Goal: Check status: Check status

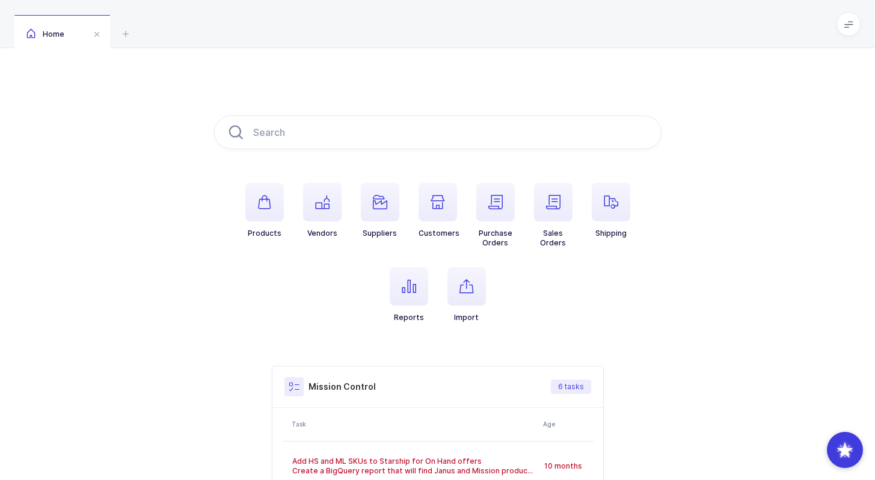
click at [861, 26] on div "Home" at bounding box center [437, 24] width 875 height 48
drag, startPoint x: 664, startPoint y: 334, endPoint x: 519, endPoint y: 79, distance: 292.8
click at [518, 78] on div "Products Vendors Suppliers Customers Purchase Orders Sales Orders Shipping Repo…" at bounding box center [437, 378] width 875 height 660
click at [519, 79] on div "Products Vendors Suppliers Customers Purchase Orders Sales Orders Shipping Repo…" at bounding box center [437, 378] width 875 height 660
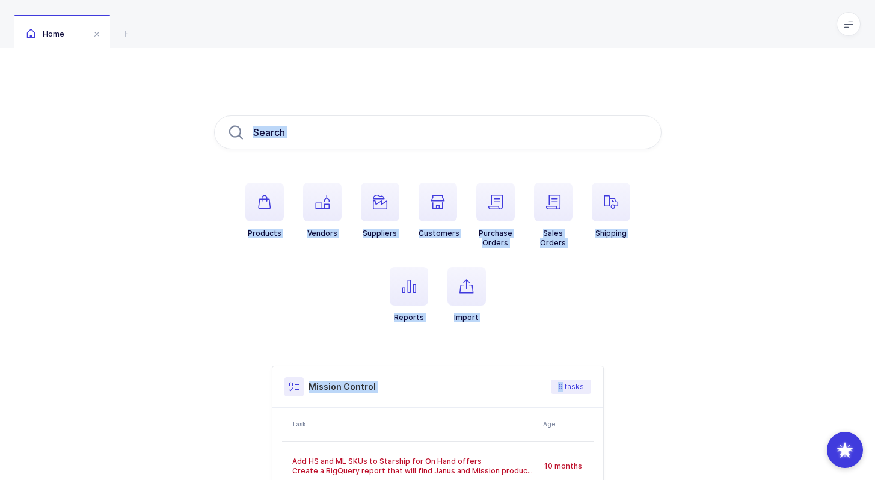
drag, startPoint x: 519, startPoint y: 79, endPoint x: 505, endPoint y: 359, distance: 280.0
click at [505, 360] on div "Products Vendors Suppliers Customers Purchase Orders Sales Orders Shipping Repo…" at bounding box center [437, 378] width 875 height 660
click at [505, 359] on div "Products Vendors Suppliers Customers Purchase Orders Sales Orders Shipping Repo…" at bounding box center [437, 378] width 447 height 526
drag, startPoint x: 499, startPoint y: 346, endPoint x: 468, endPoint y: 64, distance: 283.1
click at [468, 63] on div "Products Vendors Suppliers Customers Purchase Orders Sales Orders Shipping Repo…" at bounding box center [437, 378] width 875 height 660
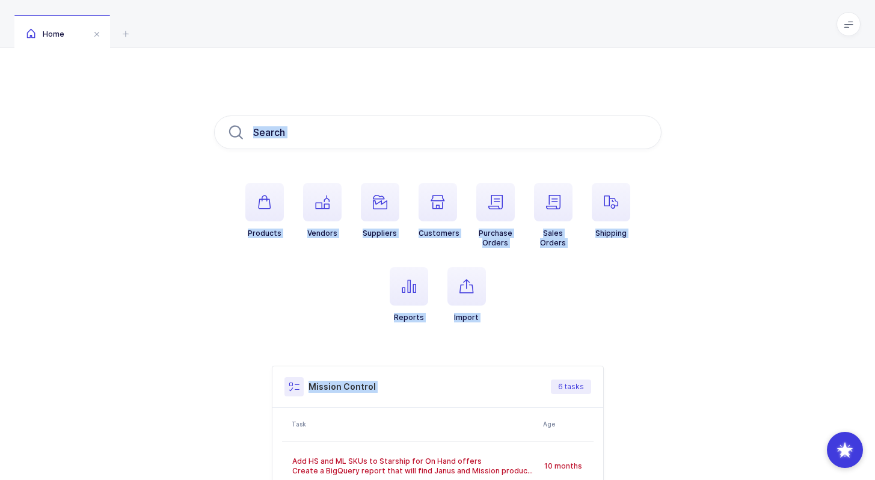
click at [468, 64] on div "Products Vendors Suppliers Customers Purchase Orders Sales Orders Shipping Repo…" at bounding box center [437, 378] width 875 height 660
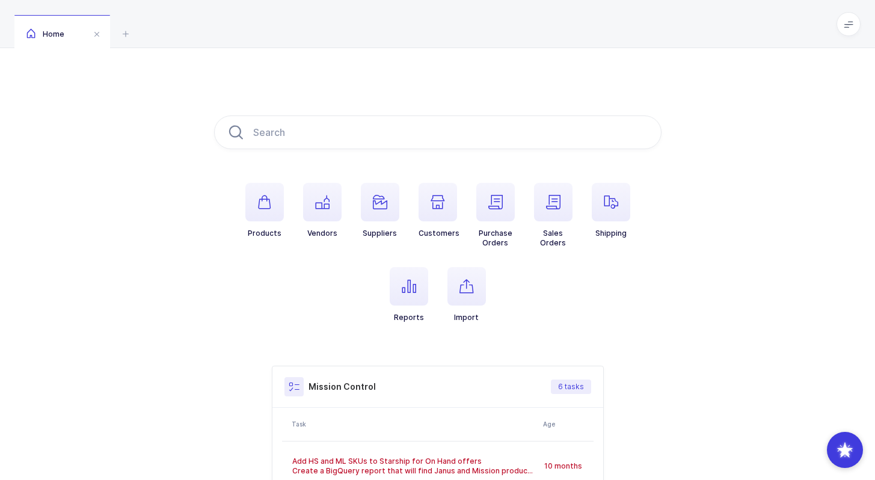
click at [843, 22] on span at bounding box center [849, 24] width 24 height 24
click at [798, 162] on li "Purchasing" at bounding box center [804, 162] width 90 height 10
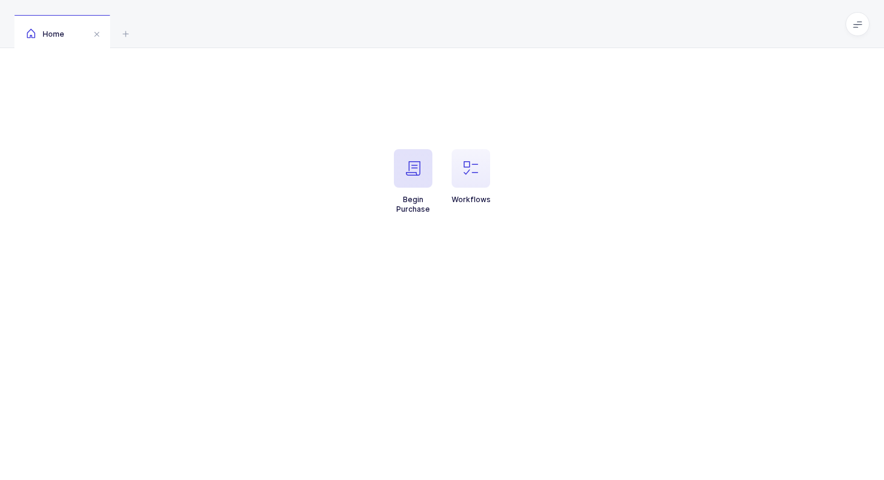
click at [407, 166] on icon "button" at bounding box center [413, 168] width 14 height 14
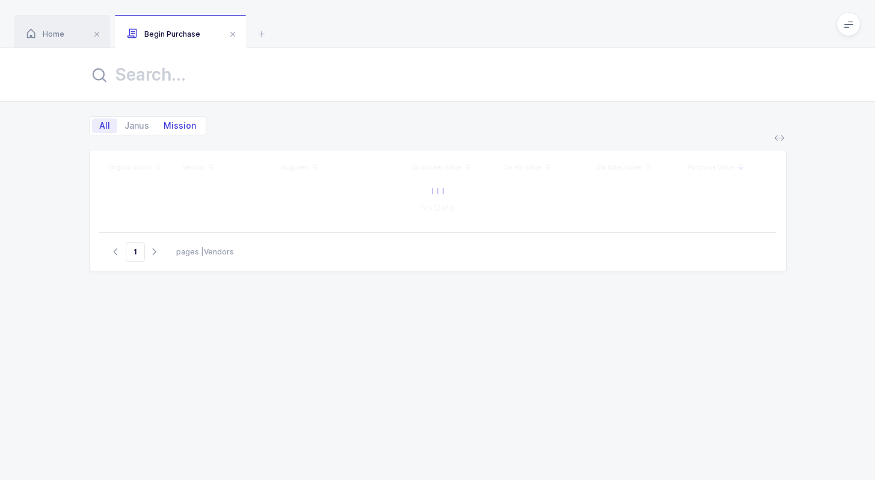
click at [183, 124] on span "Mission" at bounding box center [179, 125] width 47 height 14
click at [164, 124] on input "Mission" at bounding box center [160, 122] width 8 height 8
radio input "true"
radio input "false"
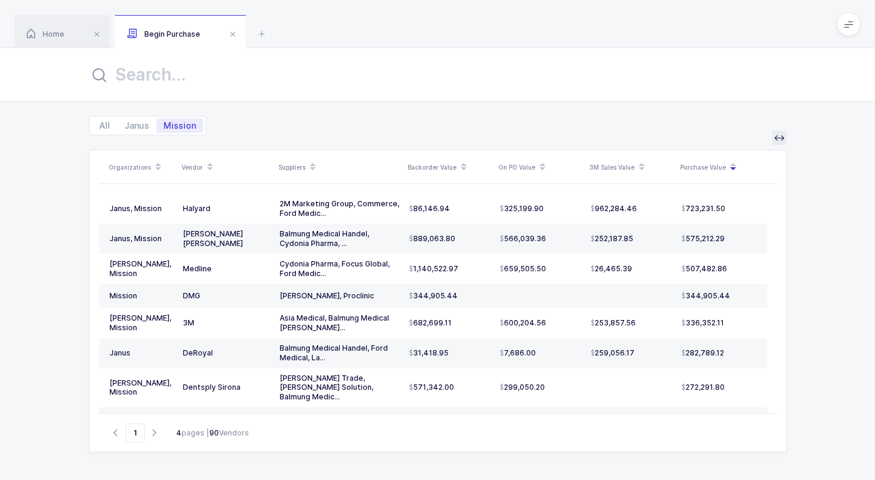
click at [784, 134] on button at bounding box center [779, 138] width 14 height 14
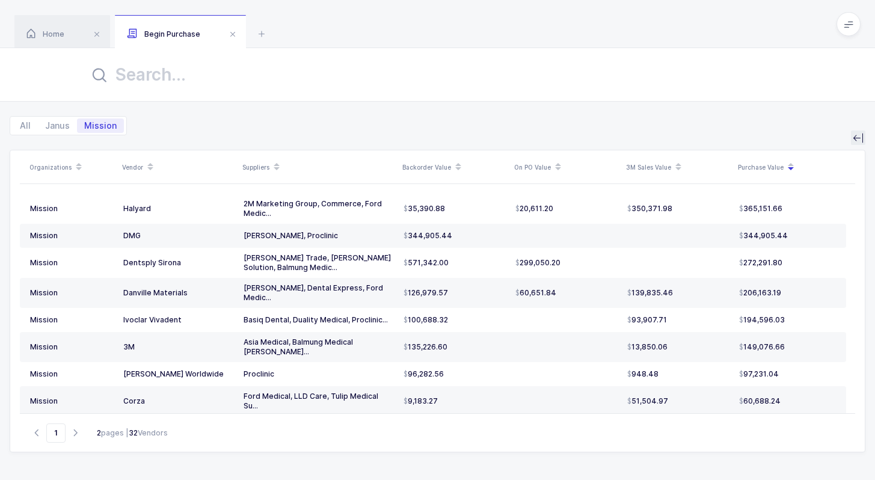
click at [859, 137] on icon at bounding box center [858, 138] width 10 height 10
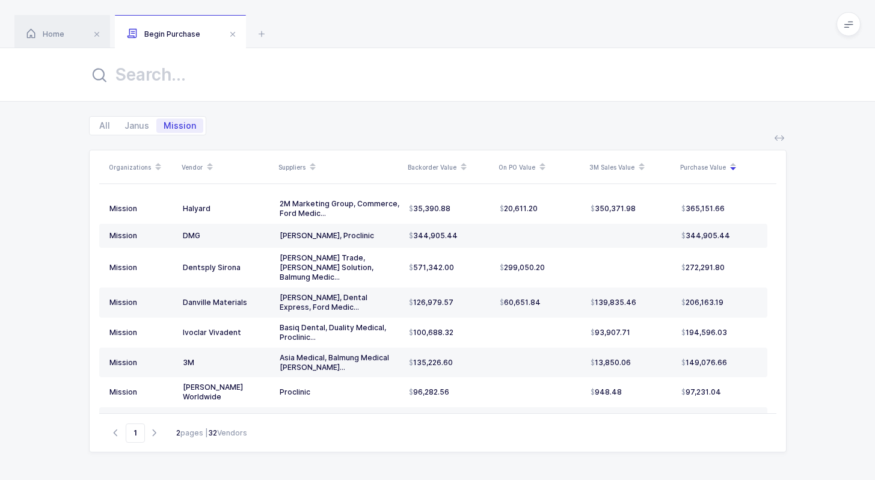
scroll to position [469, 0]
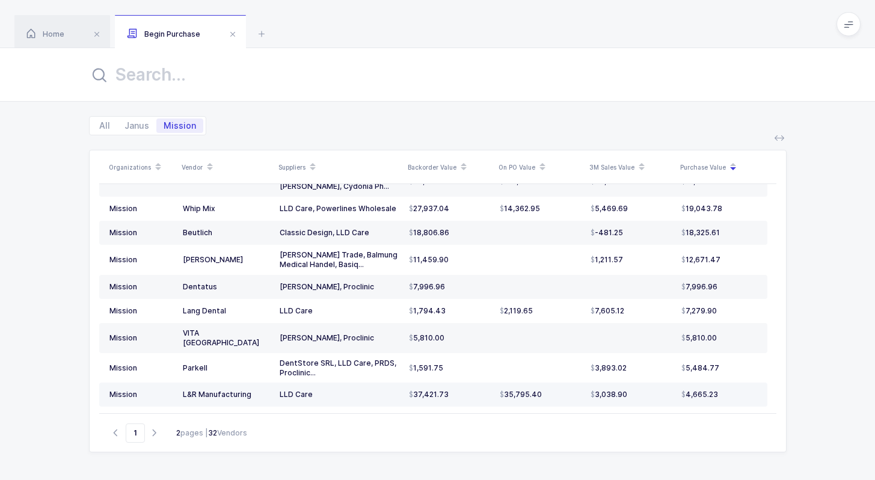
click at [505, 390] on span "35,795.40" at bounding box center [521, 395] width 42 height 10
click at [375, 382] on td "LLD Care" at bounding box center [339, 394] width 129 height 24
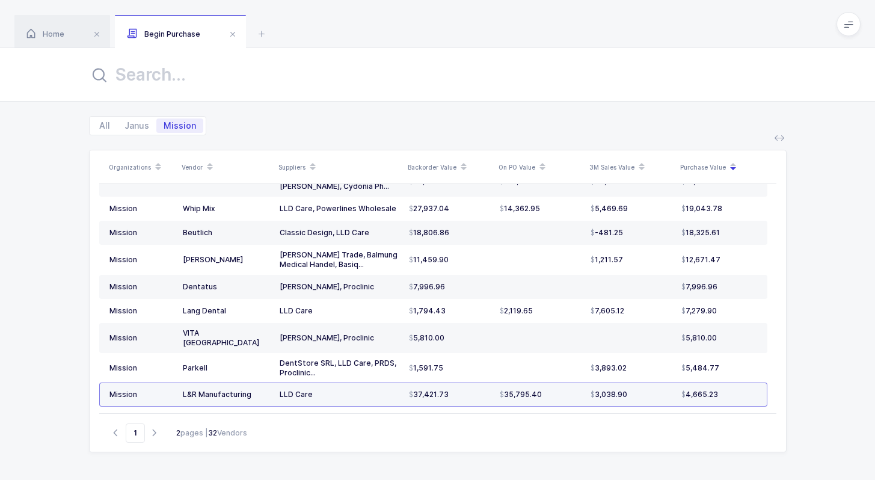
click at [368, 390] on div "LLD Care" at bounding box center [340, 395] width 120 height 10
click at [357, 382] on td "LLD Care" at bounding box center [339, 394] width 129 height 24
drag, startPoint x: 358, startPoint y: 391, endPoint x: 352, endPoint y: 400, distance: 10.8
click at [352, 407] on td "Commerce, Ford Medical, Grupo Yosely" at bounding box center [339, 422] width 129 height 30
drag, startPoint x: 352, startPoint y: 400, endPoint x: 282, endPoint y: 384, distance: 72.2
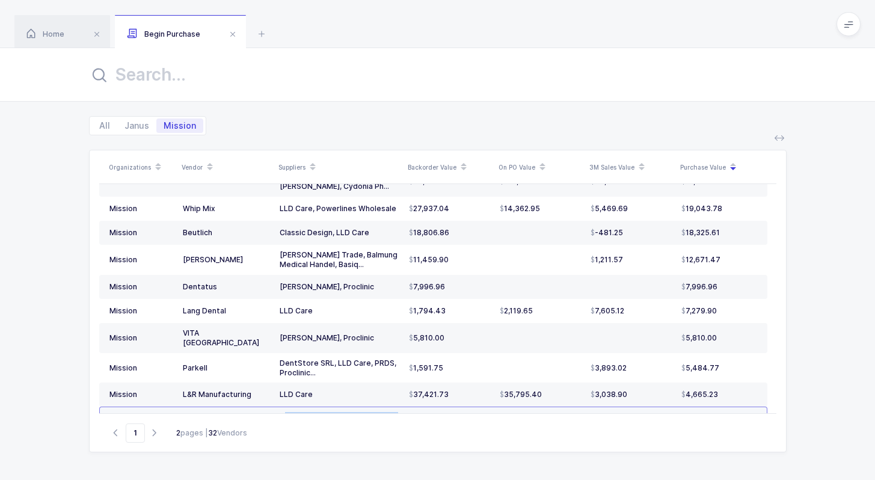
click at [282, 407] on td "Commerce, Ford Medical, Grupo Yosely" at bounding box center [339, 422] width 129 height 30
click at [282, 412] on div "Commerce, Ford Medical, Grupo Yosely" at bounding box center [340, 421] width 120 height 19
drag, startPoint x: 282, startPoint y: 384, endPoint x: 308, endPoint y: 391, distance: 26.8
click at [308, 412] on div "Commerce, Ford Medical, Grupo Yosely" at bounding box center [340, 421] width 120 height 19
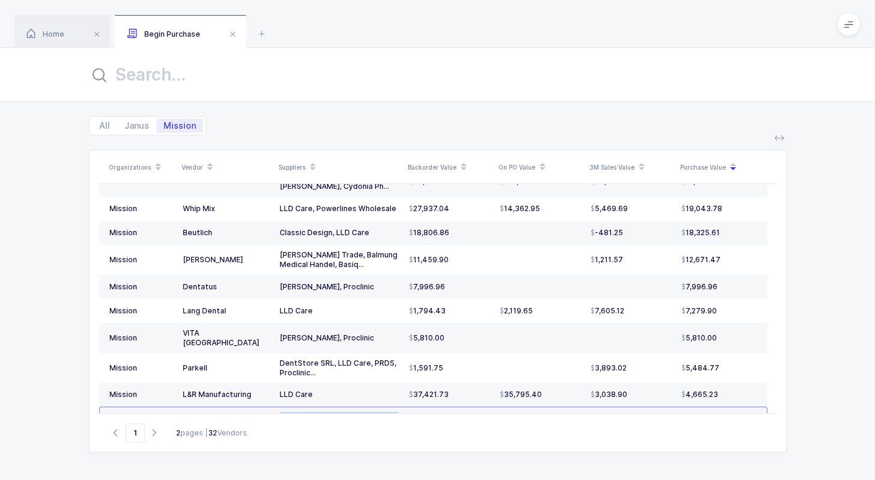
drag, startPoint x: 308, startPoint y: 391, endPoint x: 283, endPoint y: 384, distance: 26.3
click at [283, 412] on div "Commerce, Ford Medical, Grupo Yosely" at bounding box center [340, 421] width 120 height 19
drag, startPoint x: 283, startPoint y: 384, endPoint x: 304, endPoint y: 393, distance: 23.1
click at [304, 412] on div "Commerce, Ford Medical, Grupo Yosely" at bounding box center [340, 421] width 120 height 19
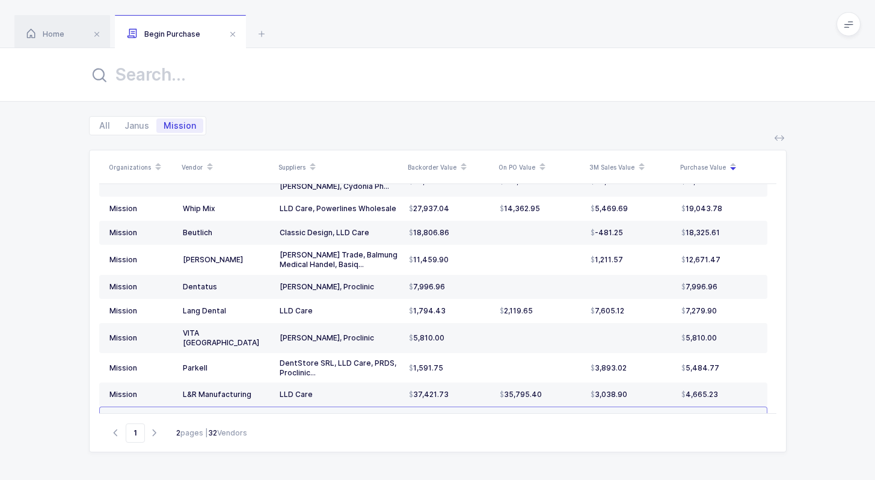
click at [304, 412] on div "Commerce, Ford Medical, Grupo Yosely" at bounding box center [340, 421] width 120 height 19
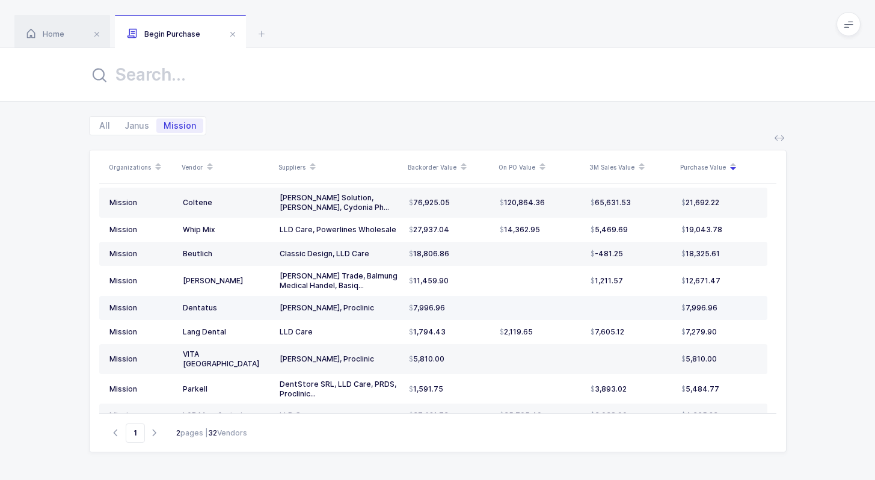
scroll to position [446, 0]
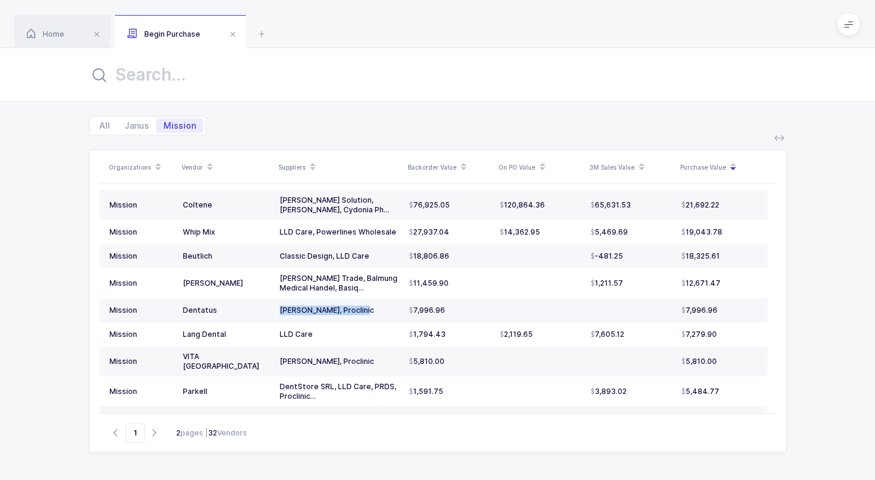
drag, startPoint x: 363, startPoint y: 287, endPoint x: 269, endPoint y: 284, distance: 93.9
click at [269, 298] on tr "Mission Dentatus Basiq Dental, Proclinic 7,996.96 7,996.96" at bounding box center [433, 310] width 668 height 24
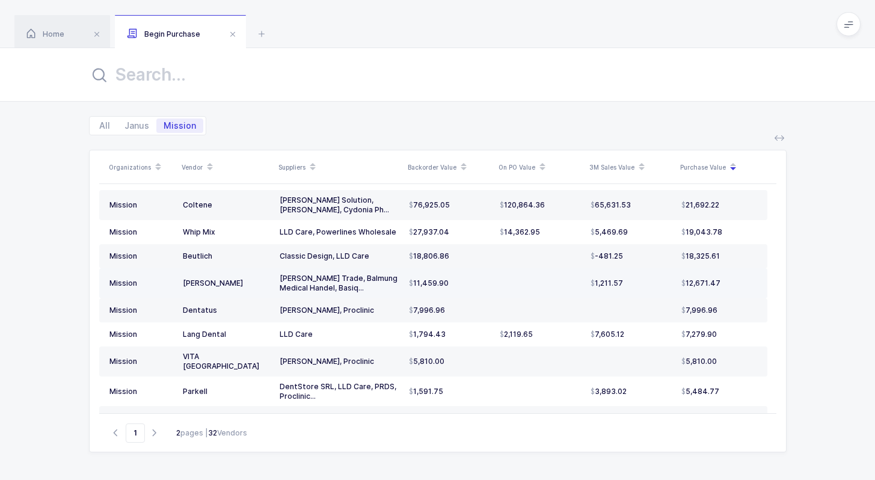
click at [331, 269] on td "Ana Trade, Balmung Medical Handel, Basiq..." at bounding box center [339, 283] width 129 height 30
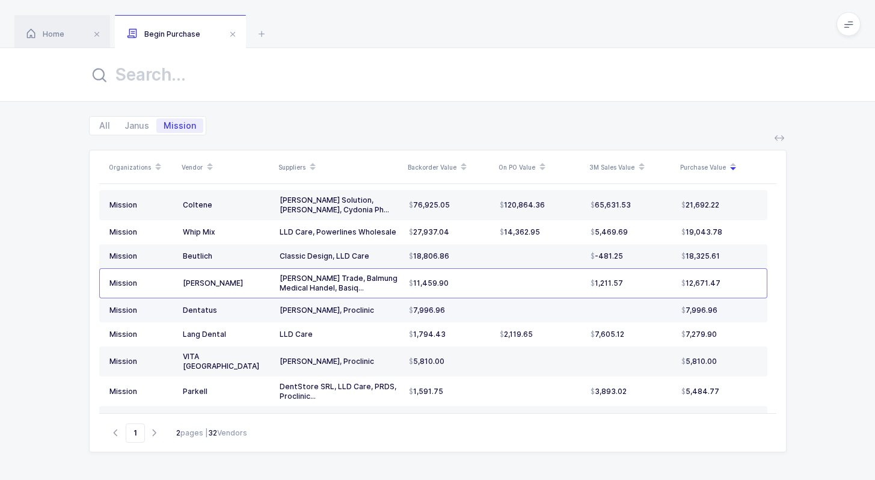
click at [385, 306] on div "Basiq Dental, Proclinic" at bounding box center [340, 311] width 120 height 10
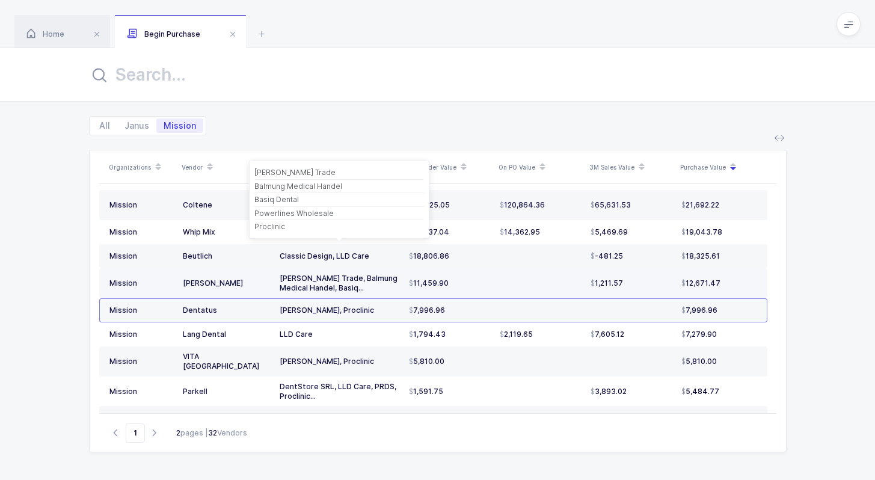
click at [351, 274] on div "Ana Trade, Balmung Medical Handel, Basiq..." at bounding box center [340, 283] width 120 height 19
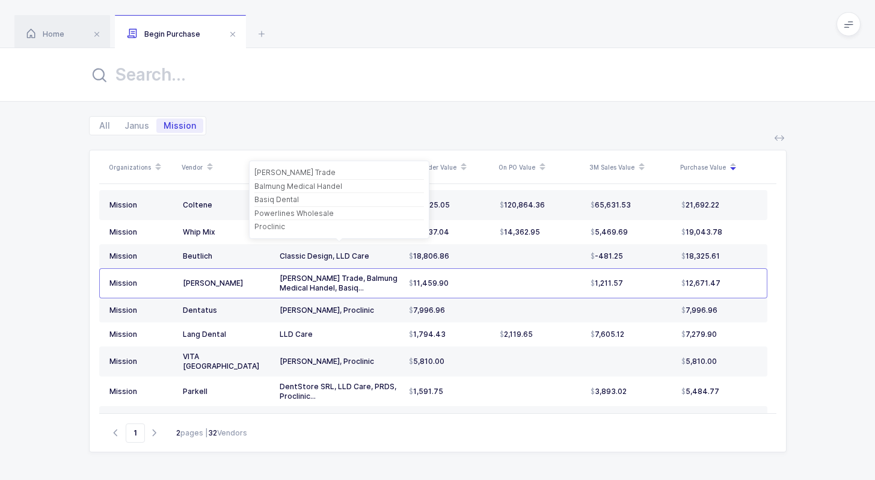
click at [337, 221] on div "Proclinic" at bounding box center [339, 226] width 170 height 13
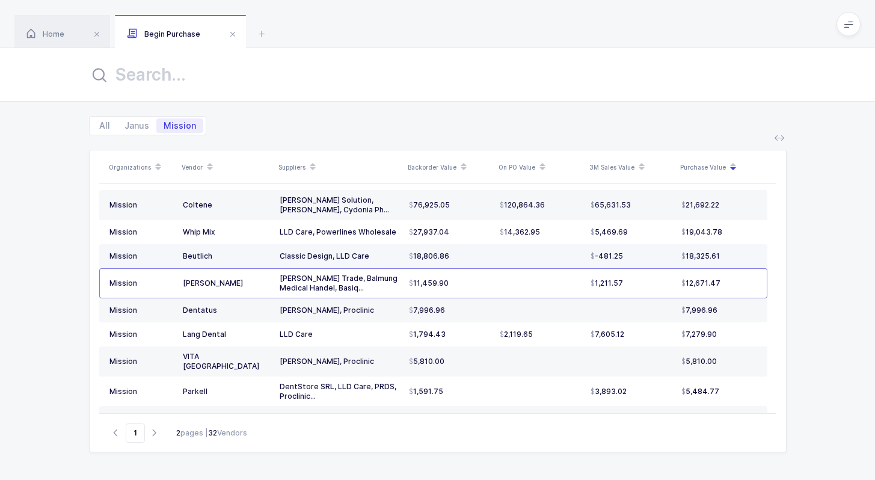
click at [443, 251] on span "18,806.86" at bounding box center [429, 256] width 40 height 10
click at [473, 251] on div "18,806.86" at bounding box center [449, 256] width 81 height 10
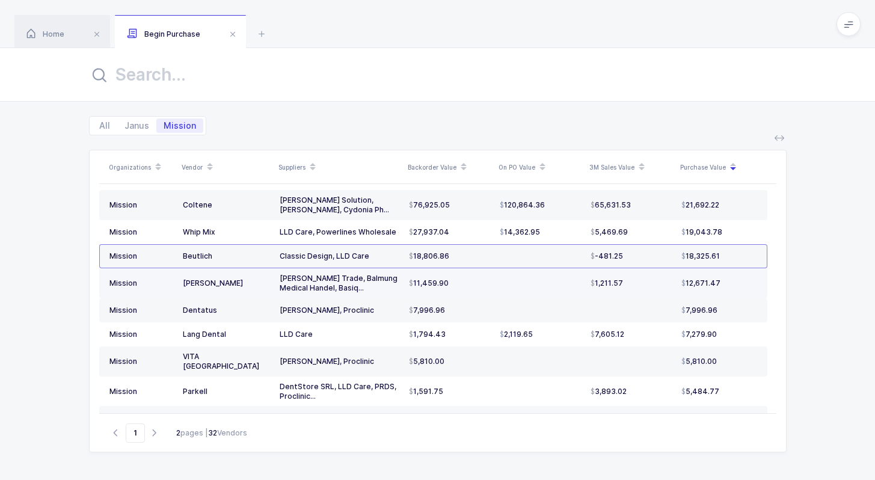
click at [463, 278] on div "11,459.90" at bounding box center [449, 283] width 81 height 10
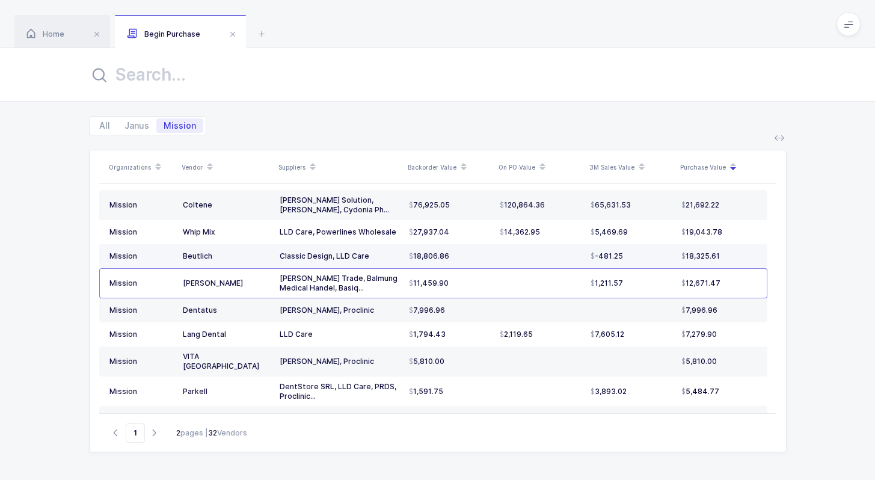
click at [473, 244] on td "18,806.86" at bounding box center [449, 256] width 91 height 24
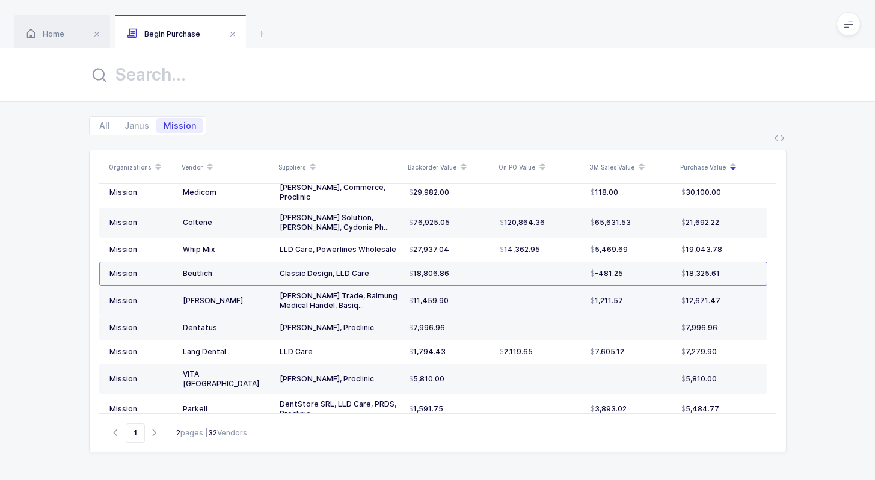
scroll to position [415, 0]
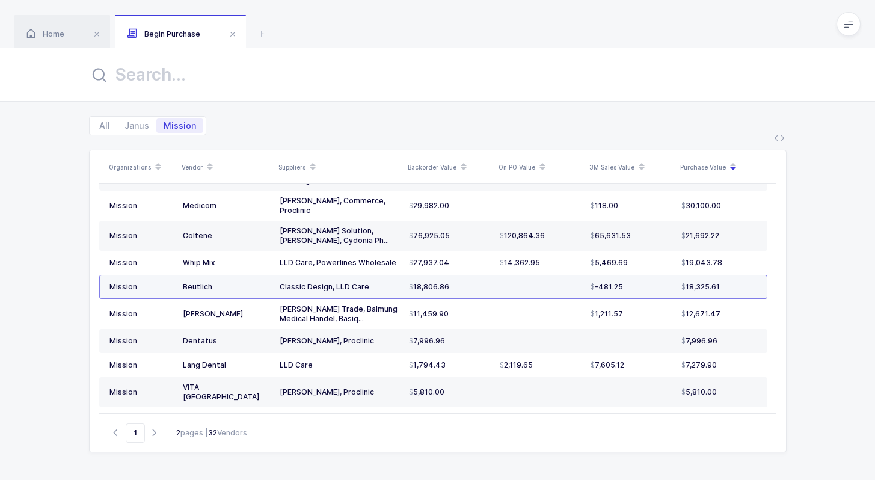
click at [490, 275] on td "18,806.86" at bounding box center [449, 287] width 91 height 24
drag, startPoint x: 490, startPoint y: 265, endPoint x: 496, endPoint y: 262, distance: 6.7
click at [496, 275] on tr "Mission Beutlich Classic Design, LLD Care 18,806.86 -481.25 18,325.61" at bounding box center [433, 287] width 668 height 24
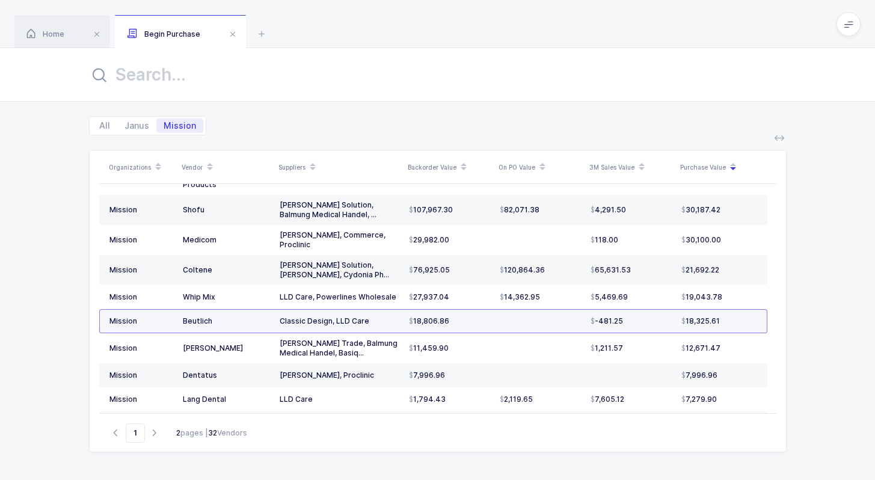
scroll to position [363, 0]
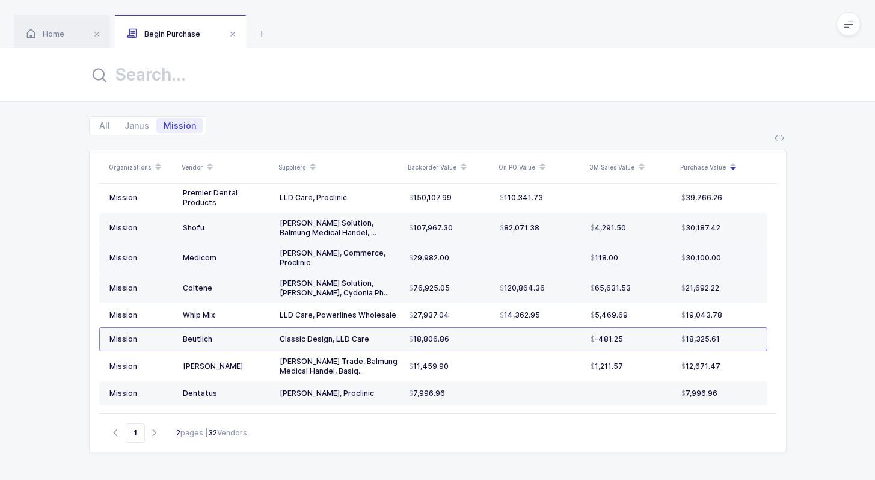
drag, startPoint x: 500, startPoint y: 238, endPoint x: 505, endPoint y: 233, distance: 6.4
click at [505, 243] on td at bounding box center [540, 258] width 91 height 30
drag, startPoint x: 505, startPoint y: 233, endPoint x: 563, endPoint y: 238, distance: 57.9
click at [564, 243] on td at bounding box center [540, 258] width 91 height 30
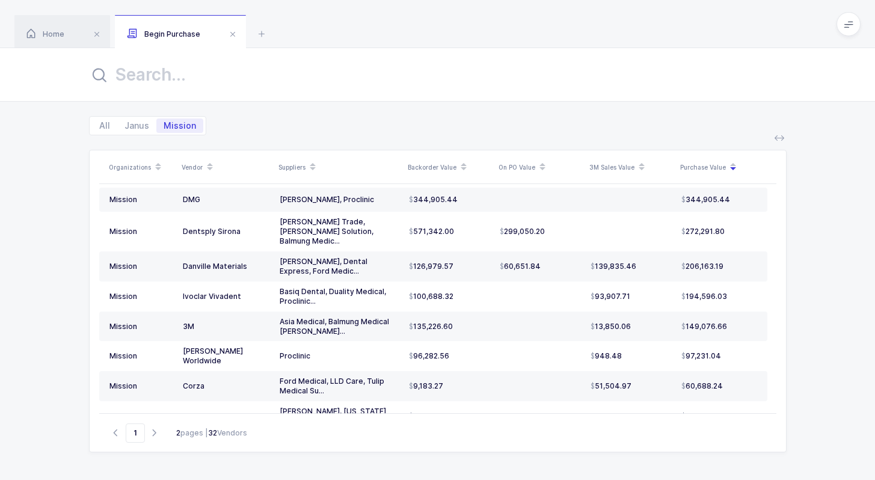
scroll to position [0, 0]
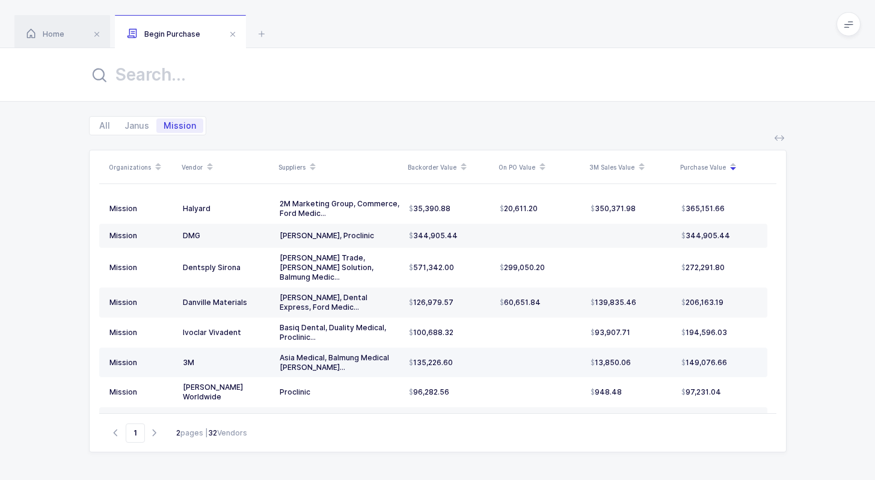
drag, startPoint x: 527, startPoint y: 346, endPoint x: 528, endPoint y: 354, distance: 7.9
click at [528, 354] on td at bounding box center [540, 363] width 91 height 30
drag, startPoint x: 528, startPoint y: 354, endPoint x: 550, endPoint y: 349, distance: 22.9
click at [550, 349] on td at bounding box center [540, 363] width 91 height 30
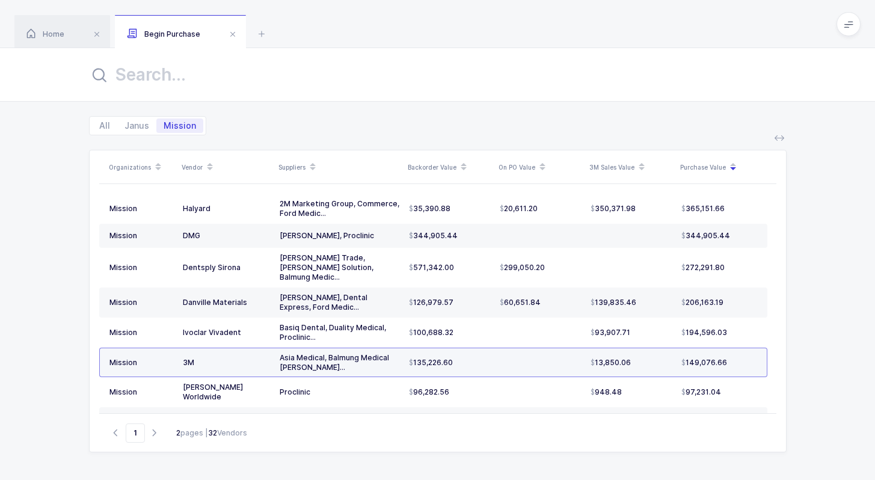
drag, startPoint x: 550, startPoint y: 349, endPoint x: 556, endPoint y: 346, distance: 6.5
click at [557, 348] on td at bounding box center [540, 363] width 91 height 30
click at [556, 348] on td at bounding box center [540, 363] width 91 height 30
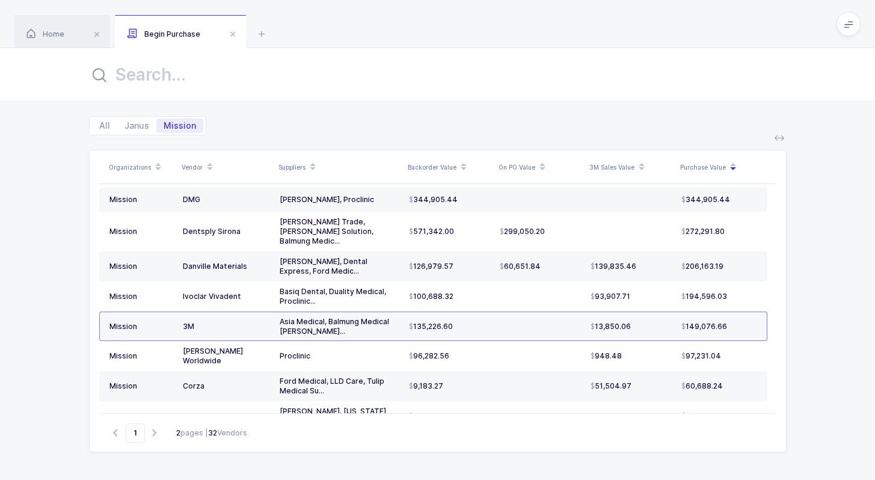
scroll to position [38, 0]
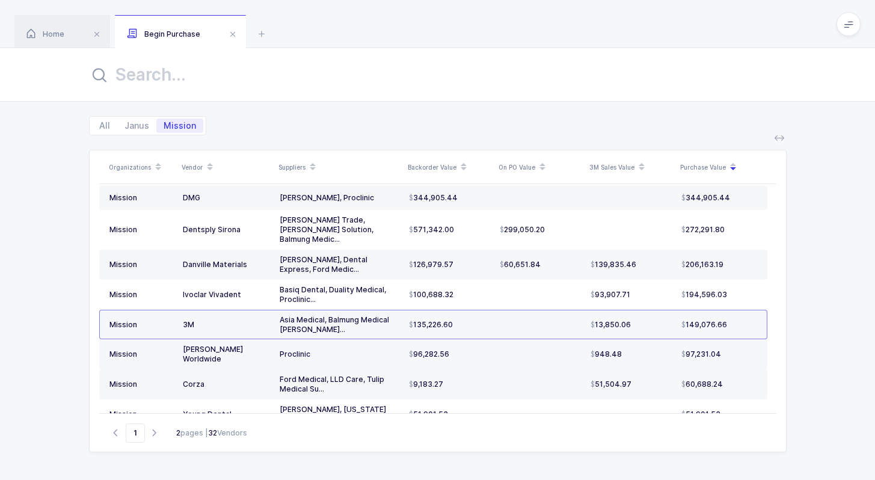
click at [552, 350] on td at bounding box center [540, 354] width 91 height 30
click at [551, 349] on td at bounding box center [540, 354] width 91 height 30
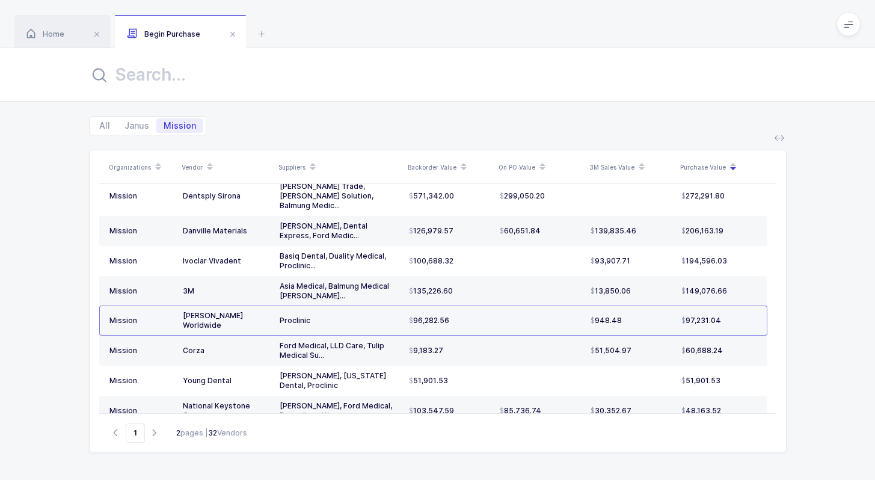
scroll to position [78, 0]
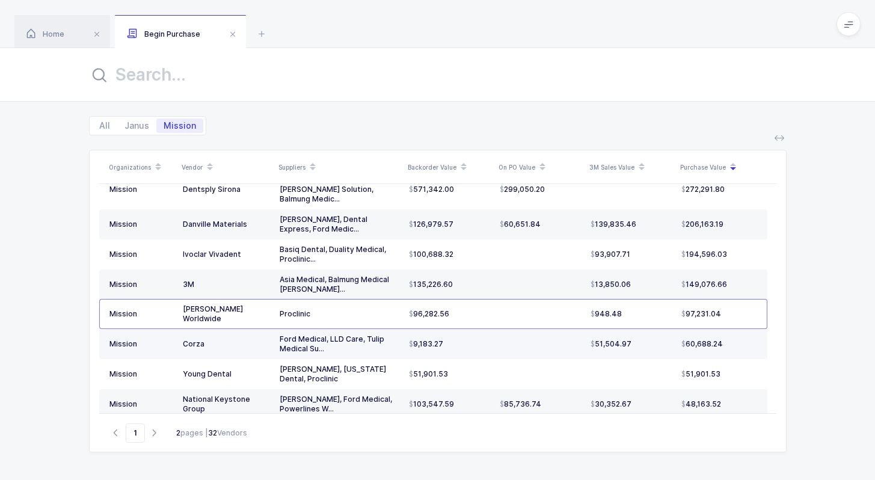
drag, startPoint x: 540, startPoint y: 325, endPoint x: 551, endPoint y: 335, distance: 14.9
click at [551, 335] on td at bounding box center [540, 344] width 91 height 30
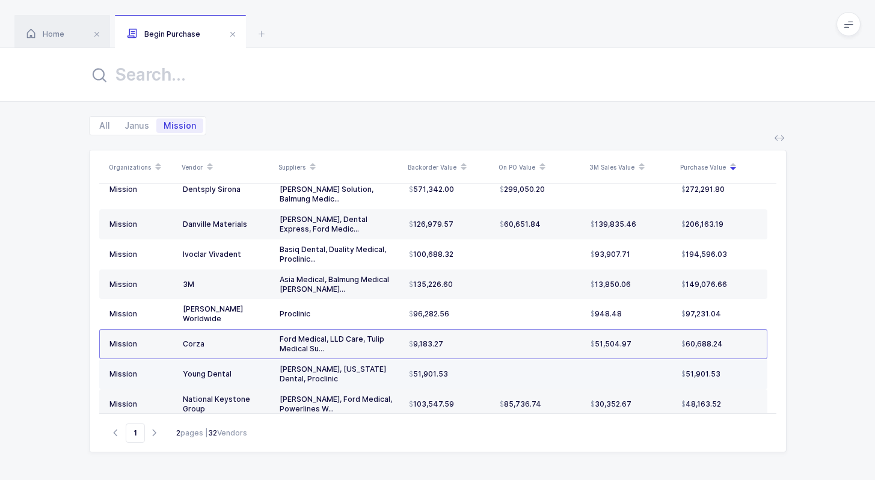
drag, startPoint x: 541, startPoint y: 366, endPoint x: 544, endPoint y: 354, distance: 12.4
click at [544, 359] on td at bounding box center [540, 374] width 91 height 30
click at [366, 364] on div "Basiq Dental, New York Dental, Proclinic" at bounding box center [340, 373] width 120 height 19
drag, startPoint x: 339, startPoint y: 369, endPoint x: 328, endPoint y: 366, distance: 11.1
click at [328, 366] on td "Basiq Dental, New York Dental, Proclinic" at bounding box center [339, 374] width 129 height 30
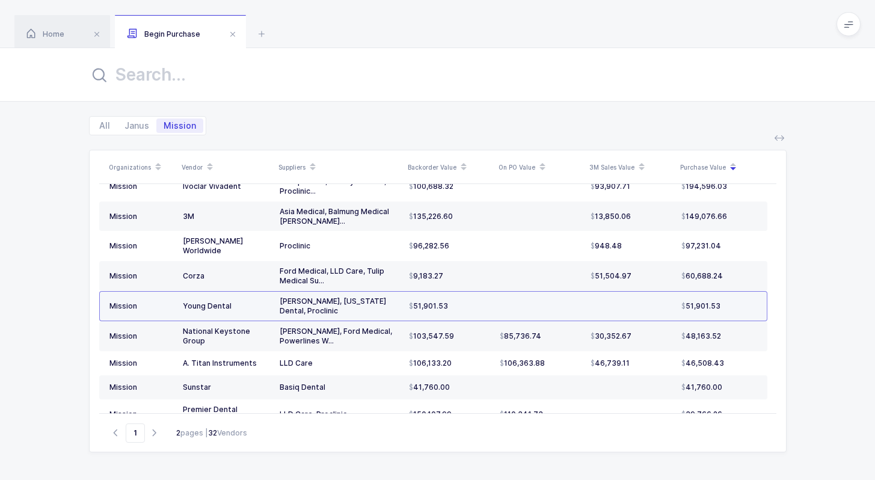
scroll to position [145, 0]
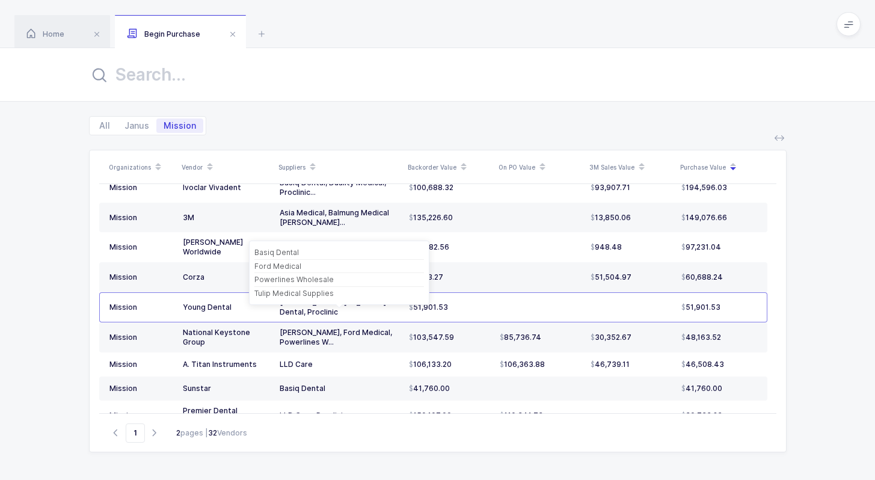
click at [427, 268] on div "Basiq Dental Ford Medical Powerlines Wholesale Tulip Medical Supplies" at bounding box center [339, 273] width 180 height 64
click at [445, 268] on td "9,183.27" at bounding box center [449, 277] width 91 height 30
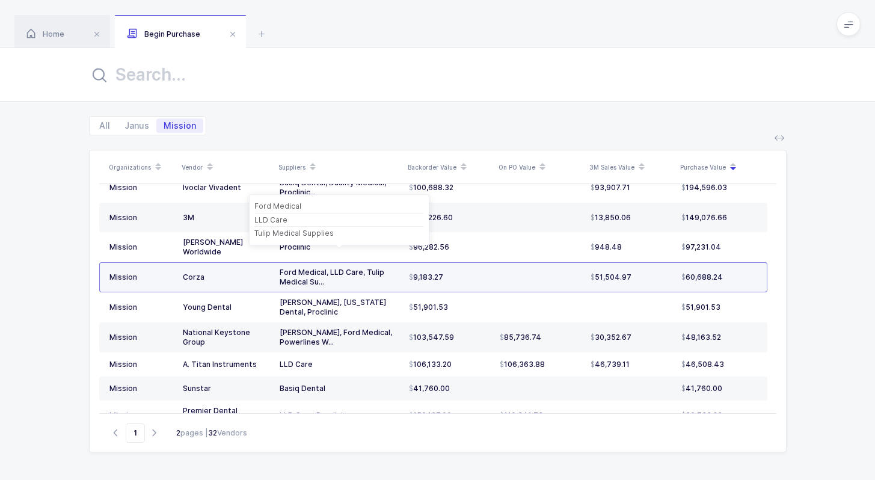
click at [334, 268] on div "Ford Medical, LLD Care, Tulip Medical Su..." at bounding box center [340, 277] width 120 height 19
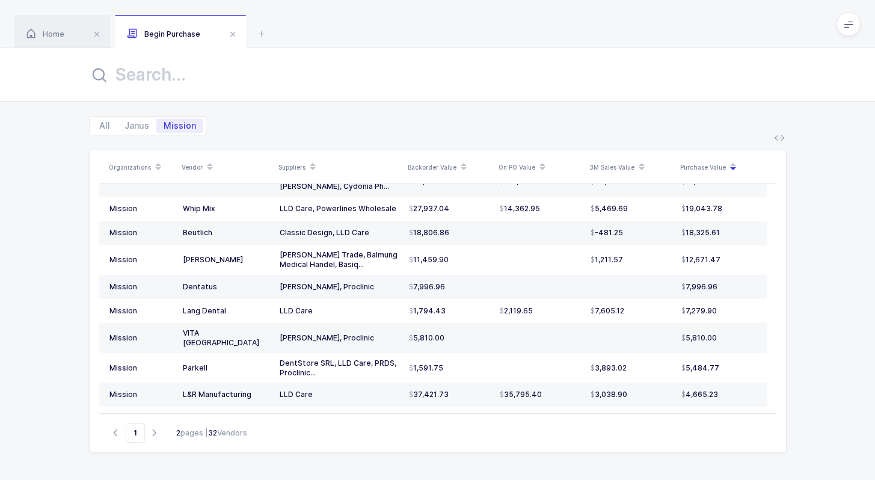
scroll to position [48, 0]
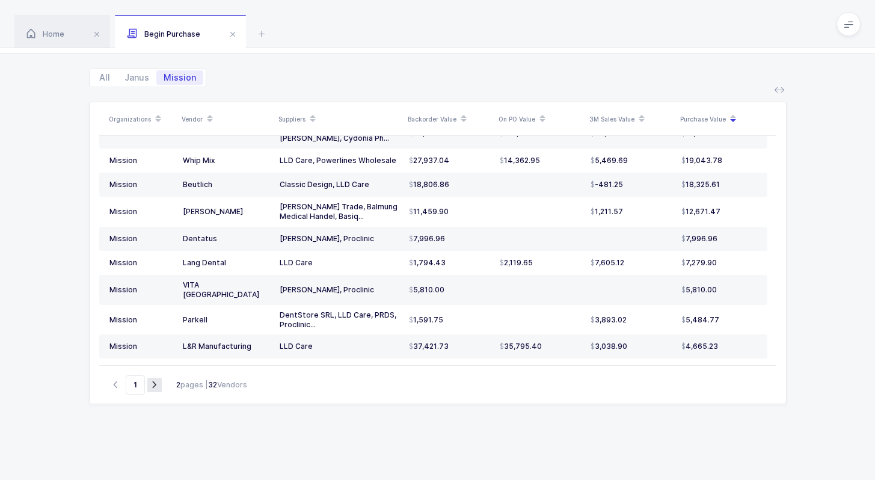
click at [161, 387] on icon "button" at bounding box center [154, 384] width 14 height 9
type input "2"
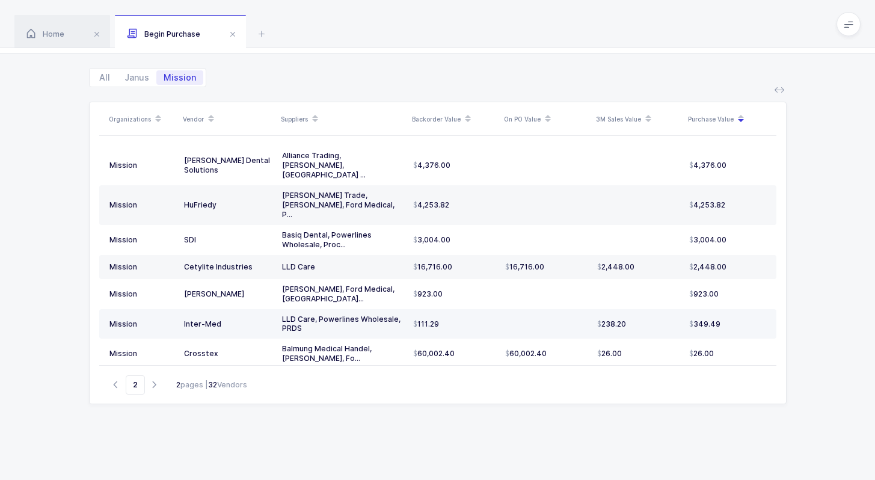
scroll to position [0, 0]
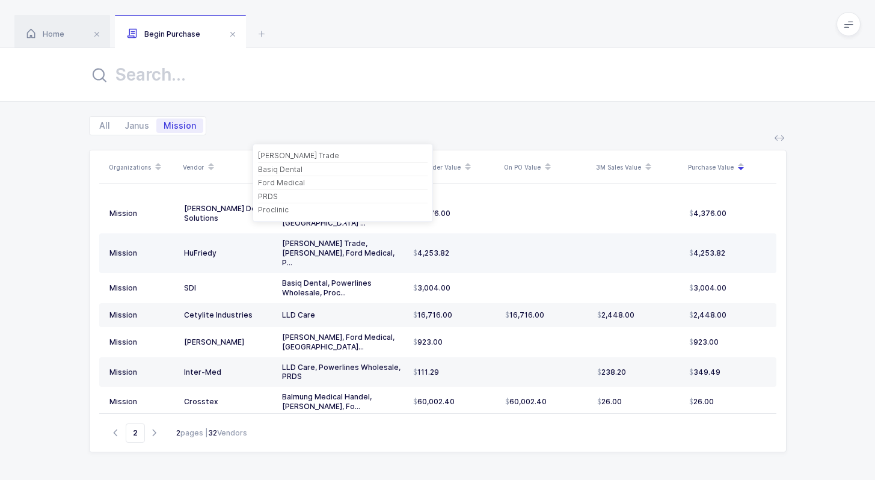
drag, startPoint x: 459, startPoint y: 235, endPoint x: 463, endPoint y: 242, distance: 7.8
click at [463, 248] on div "4,253.82" at bounding box center [454, 253] width 82 height 10
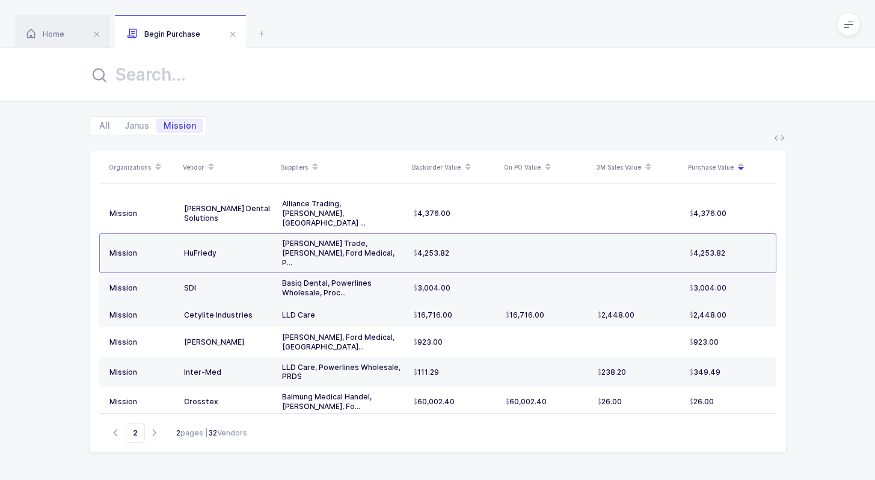
click at [470, 283] on div "3,004.00" at bounding box center [454, 288] width 82 height 10
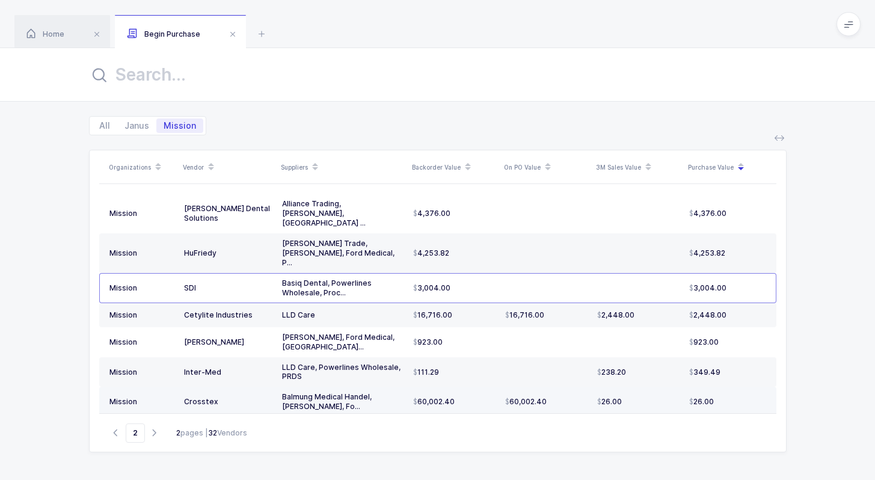
drag, startPoint x: 466, startPoint y: 337, endPoint x: 473, endPoint y: 372, distance: 35.6
click at [473, 372] on tbody "Mission Garrison Dental Solutions Alliance Trading Basiq Dental Cydonia Pharma …" at bounding box center [437, 305] width 677 height 223
click at [472, 387] on td "60,002.40" at bounding box center [454, 402] width 92 height 30
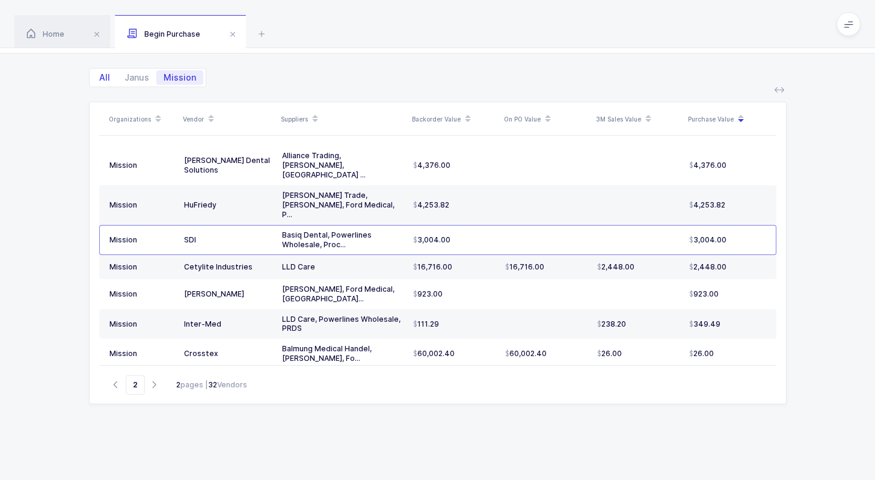
click at [103, 75] on span "All" at bounding box center [104, 77] width 25 height 14
click at [100, 75] on input "All" at bounding box center [96, 74] width 8 height 8
radio input "true"
radio input "false"
type input "1"
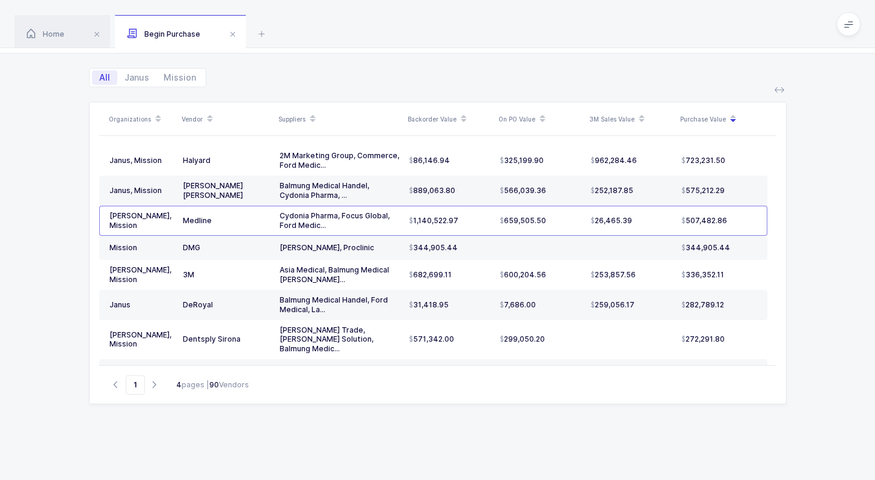
click at [462, 123] on icon at bounding box center [464, 122] width 6 height 6
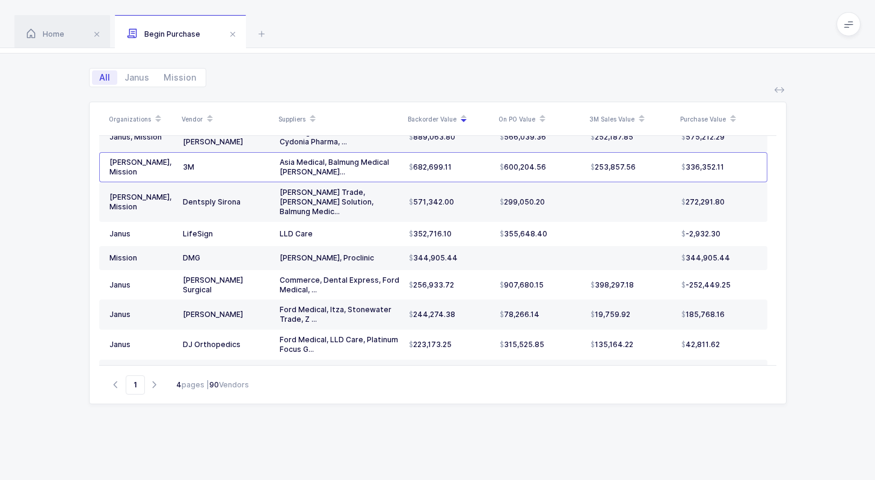
scroll to position [57, 0]
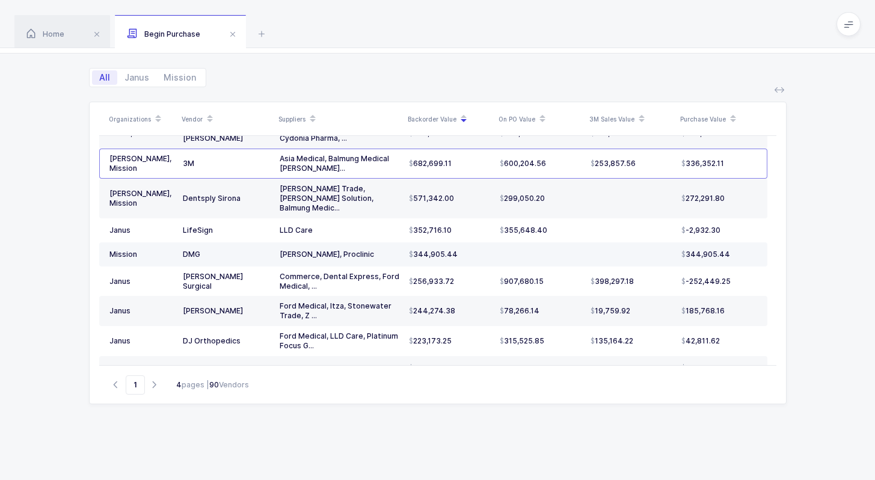
drag, startPoint x: 475, startPoint y: 241, endPoint x: 466, endPoint y: 239, distance: 8.8
click at [466, 250] on div "344,905.44" at bounding box center [449, 255] width 81 height 10
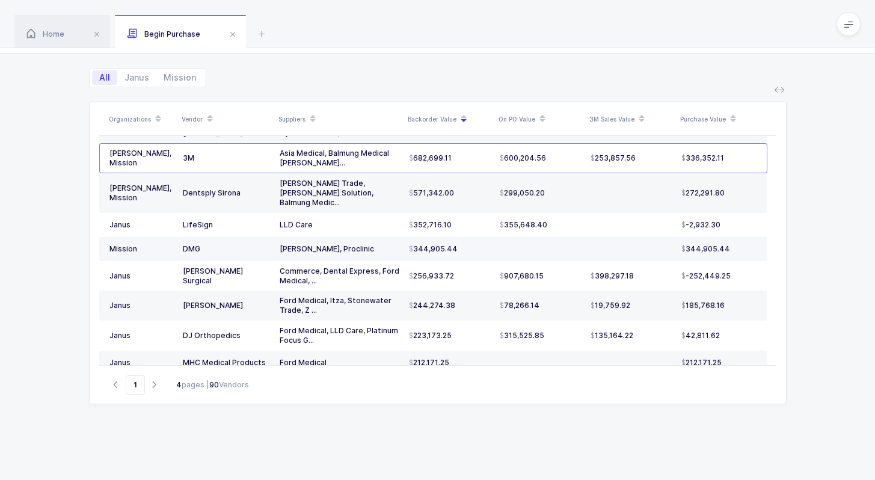
click at [467, 244] on div "344,905.44" at bounding box center [449, 249] width 81 height 10
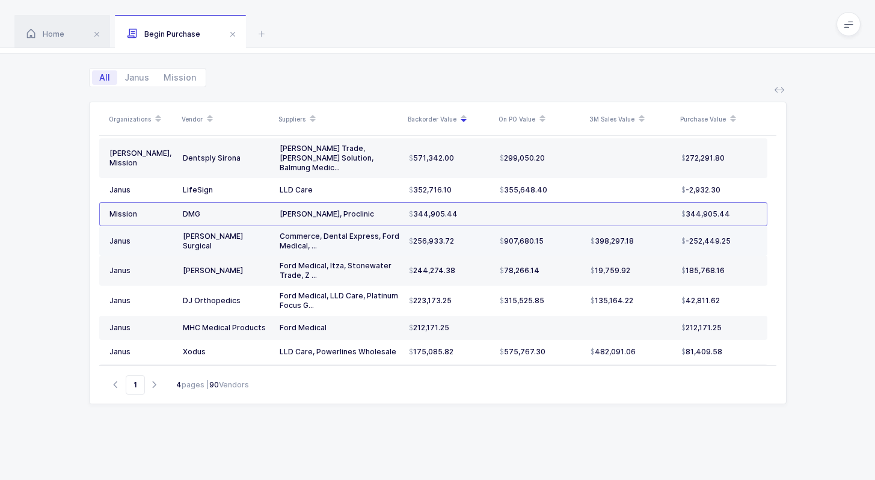
scroll to position [103, 0]
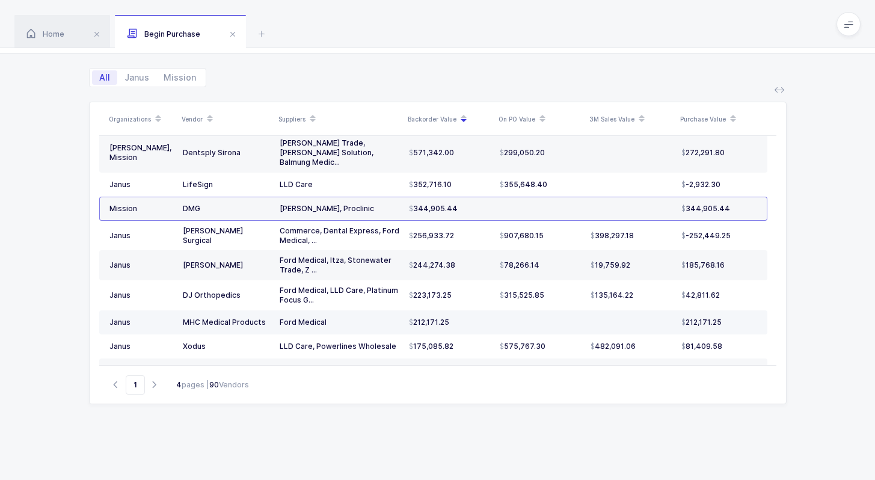
click at [469, 318] on div "212,171.25" at bounding box center [449, 323] width 81 height 10
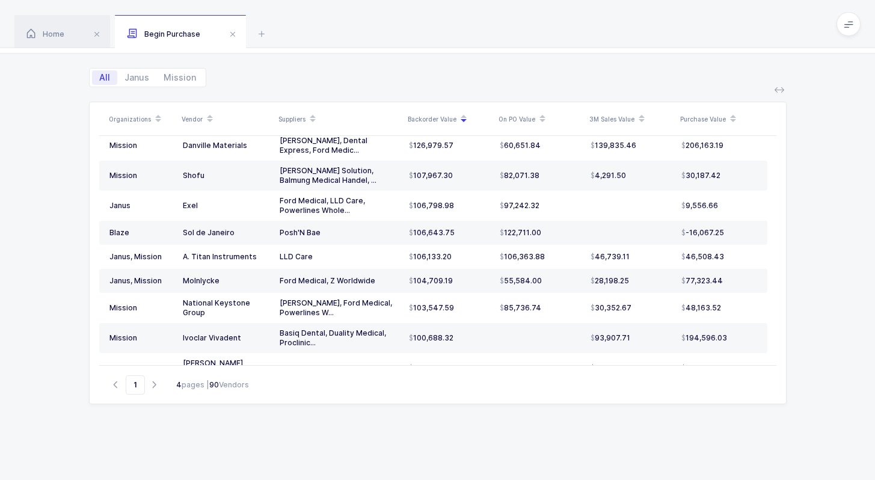
scroll to position [372, 0]
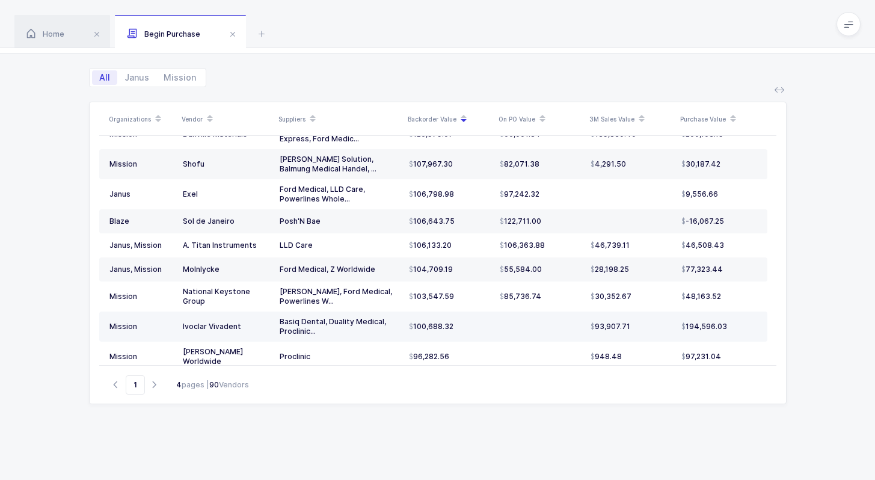
drag, startPoint x: 469, startPoint y: 315, endPoint x: 482, endPoint y: 311, distance: 13.7
click at [482, 322] on div "100,688.32" at bounding box center [449, 327] width 81 height 10
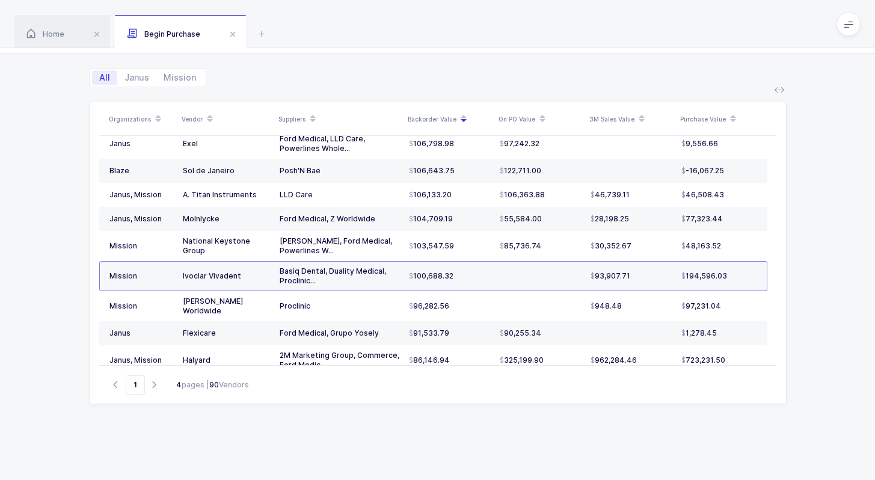
scroll to position [475, 0]
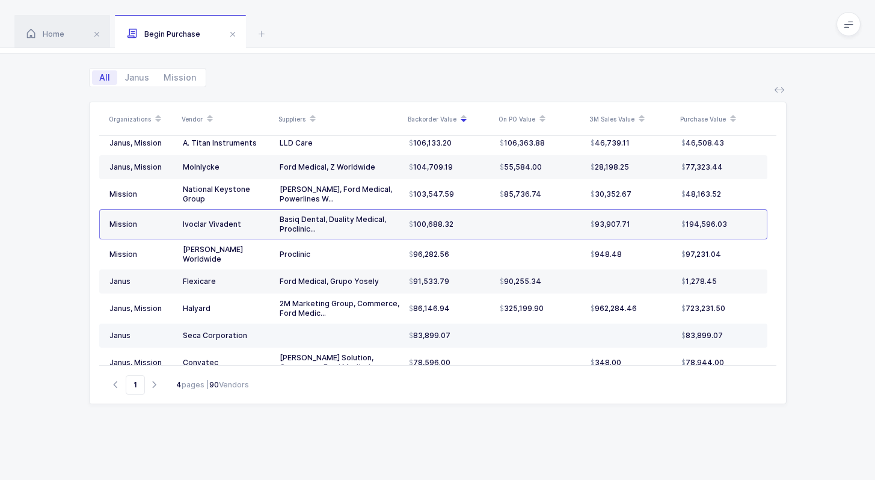
drag, startPoint x: 482, startPoint y: 311, endPoint x: 468, endPoint y: 318, distance: 15.3
click at [468, 331] on div "83,899.07" at bounding box center [449, 336] width 81 height 10
drag, startPoint x: 460, startPoint y: 318, endPoint x: 467, endPoint y: 315, distance: 7.0
click at [467, 331] on div "83,899.07" at bounding box center [449, 336] width 81 height 10
click at [326, 324] on td at bounding box center [339, 336] width 129 height 24
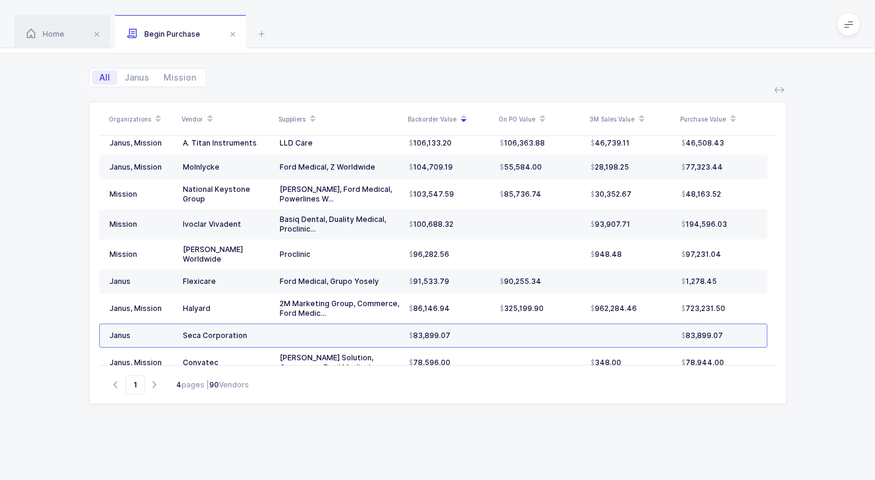
click at [326, 324] on td at bounding box center [339, 336] width 129 height 24
click at [342, 324] on td at bounding box center [339, 336] width 129 height 24
click at [263, 26] on icon at bounding box center [261, 33] width 14 height 14
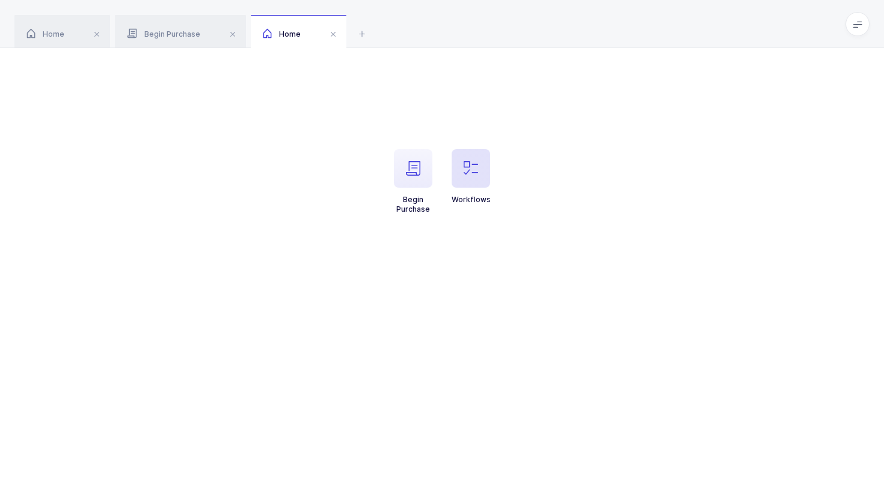
click at [461, 158] on span "button" at bounding box center [471, 168] width 38 height 38
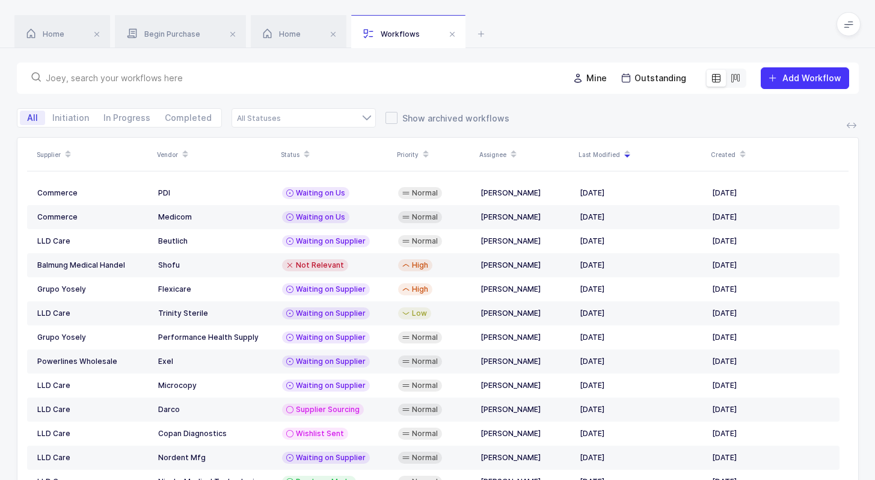
click at [296, 69] on div "Mine Outstanding Add Workflow" at bounding box center [438, 78] width 842 height 31
click at [296, 76] on input "text" at bounding box center [300, 78] width 508 height 12
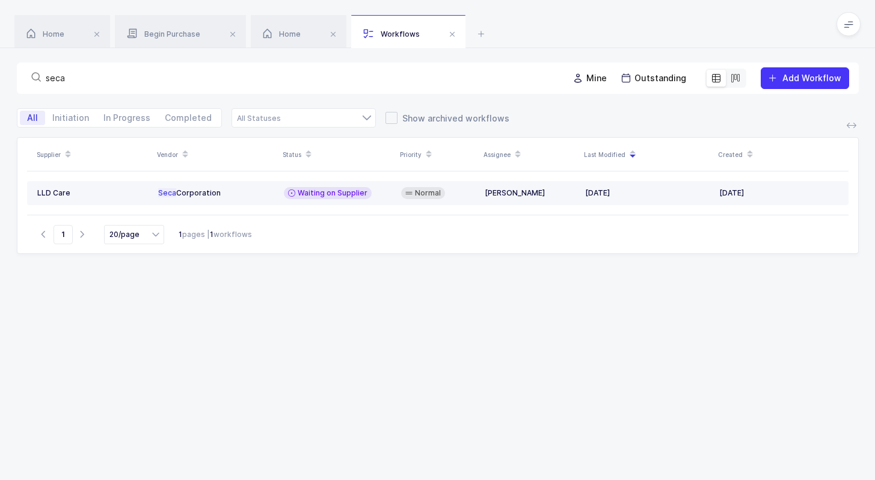
type input "seca"
click at [399, 197] on td "Normal" at bounding box center [438, 193] width 84 height 24
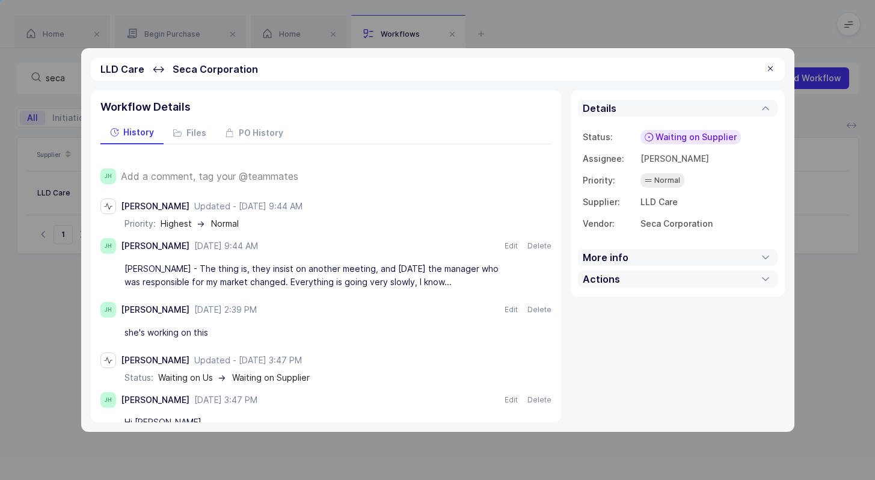
click at [443, 278] on div "Jelena - The thing is, they insist on another meeting, and within 2 months the …" at bounding box center [319, 276] width 391 height 34
drag, startPoint x: 416, startPoint y: 393, endPoint x: 460, endPoint y: 76, distance: 319.5
click at [460, 76] on div "LLD Care ↔ Seca Corporation Workflow Details History Files PO History JH Add a …" at bounding box center [437, 240] width 713 height 384
click at [460, 76] on div "LLD Care ↔ Seca Corporation" at bounding box center [438, 69] width 694 height 23
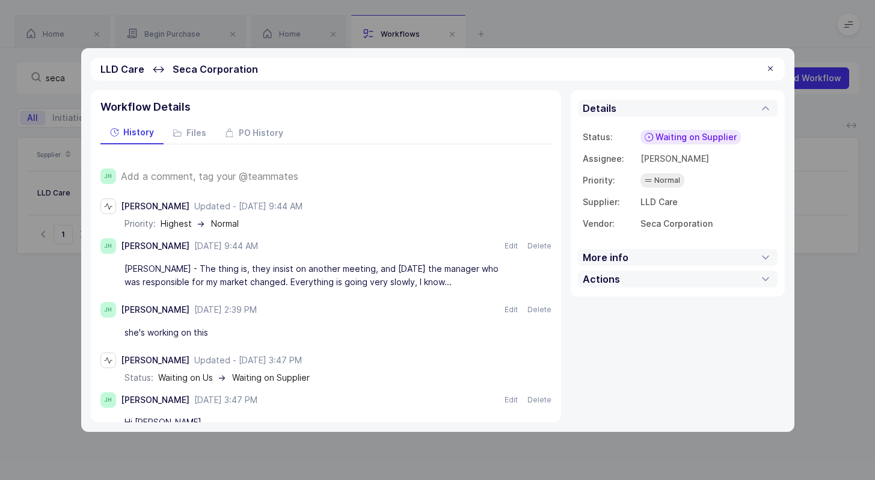
click at [460, 76] on div "LLD Care ↔ Seca Corporation" at bounding box center [438, 69] width 694 height 23
click at [467, 67] on div "LLD Care ↔ Seca Corporation" at bounding box center [438, 69] width 694 height 23
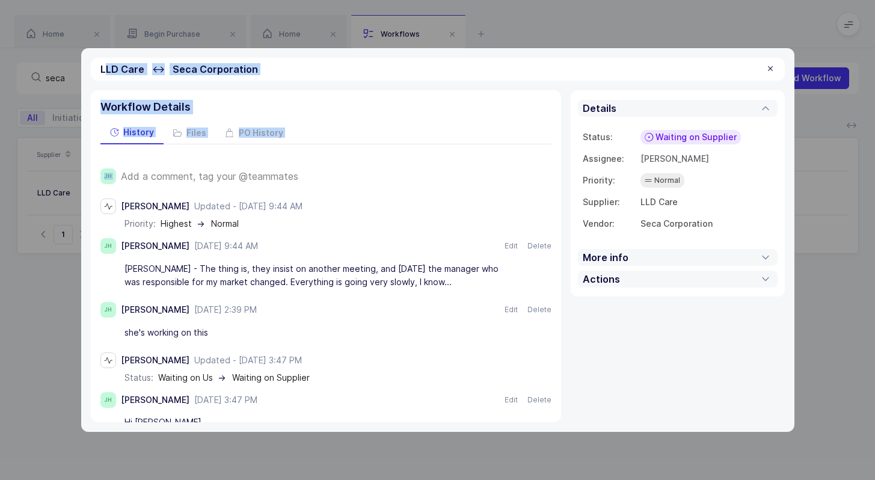
drag, startPoint x: 105, startPoint y: 67, endPoint x: 325, endPoint y: 147, distance: 234.0
click at [325, 147] on div "LLD Care ↔ Seca Corporation Workflow Details History Files PO History JH Add a …" at bounding box center [437, 240] width 713 height 384
click at [333, 135] on div "History Files PO History" at bounding box center [325, 132] width 451 height 23
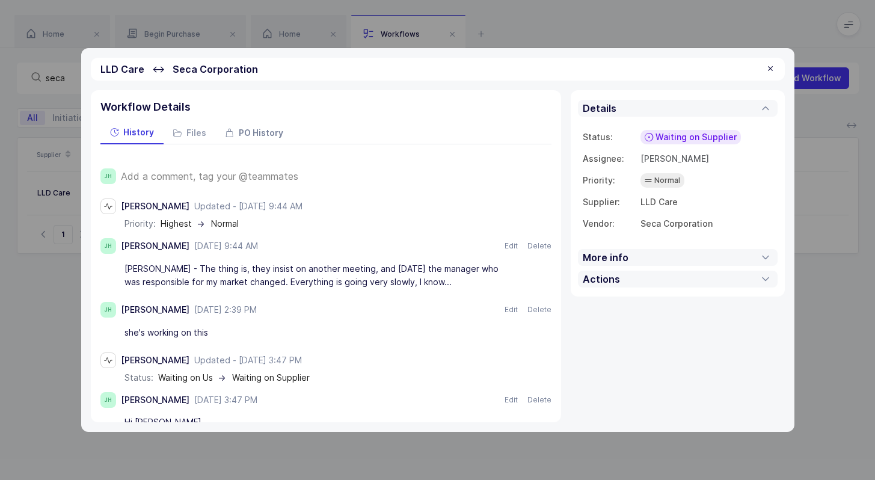
click at [278, 135] on span "PO History" at bounding box center [261, 133] width 45 height 8
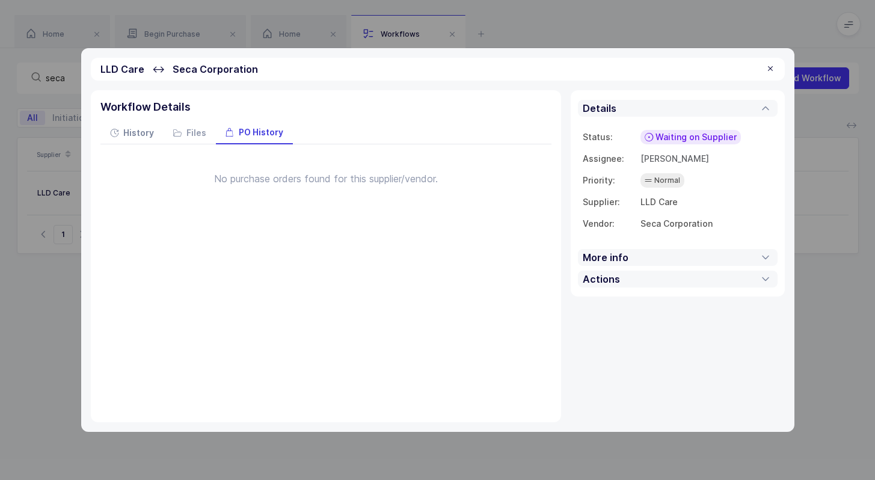
click at [145, 130] on span "History" at bounding box center [138, 133] width 31 height 8
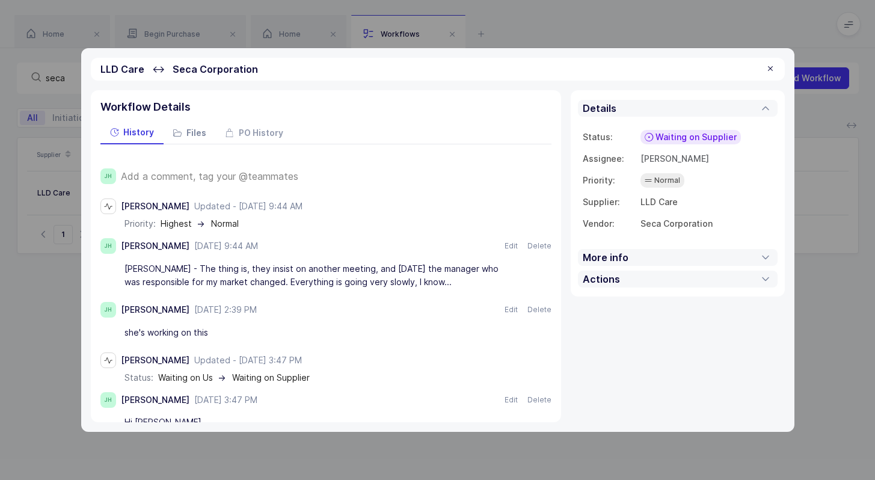
click at [190, 137] on span "Files" at bounding box center [196, 133] width 20 height 8
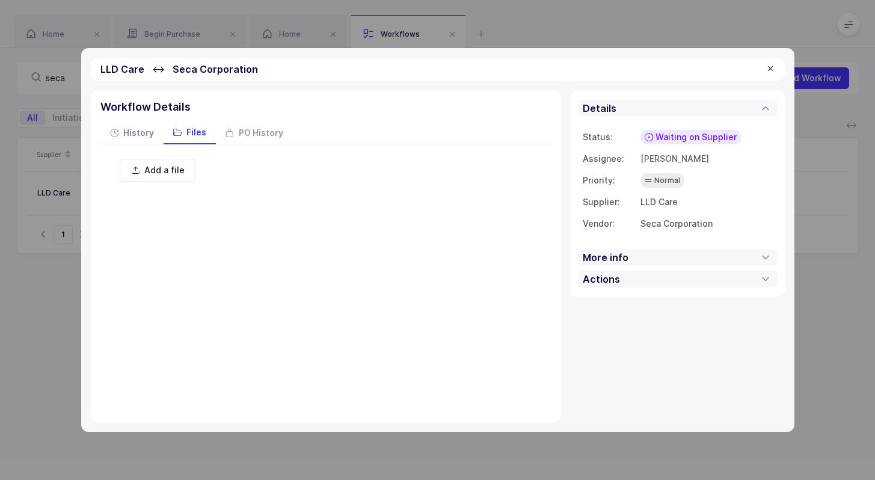
click at [150, 135] on span "History" at bounding box center [138, 133] width 31 height 8
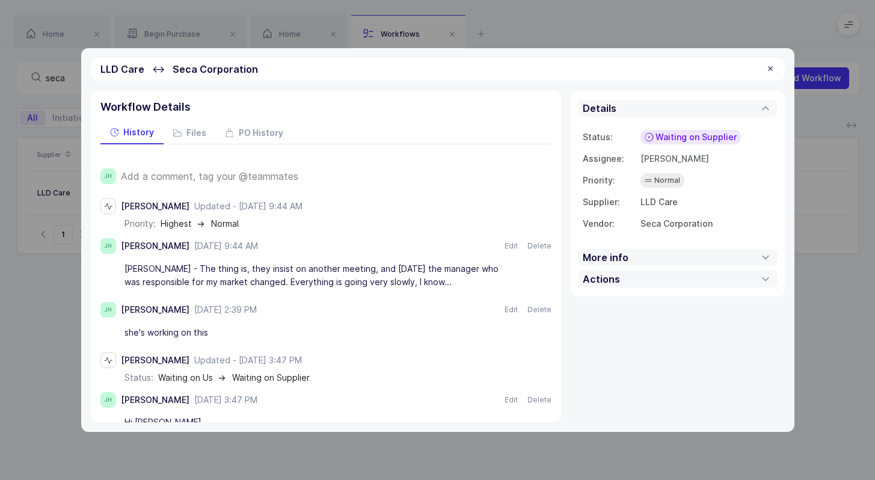
drag, startPoint x: 378, startPoint y: 244, endPoint x: 447, endPoint y: 277, distance: 76.9
click at [449, 280] on div "JH Joey Husney September 4, 2025 at 9:44 AM Sep 4, 2025 Edit Delete Jelena - Th…" at bounding box center [325, 265] width 451 height 54
click at [447, 277] on div "Jelena - The thing is, they insist on another meeting, and within 2 months the …" at bounding box center [319, 276] width 391 height 34
click at [450, 277] on div "Jelena - The thing is, they insist on another meeting, and within 2 months the …" at bounding box center [319, 276] width 391 height 34
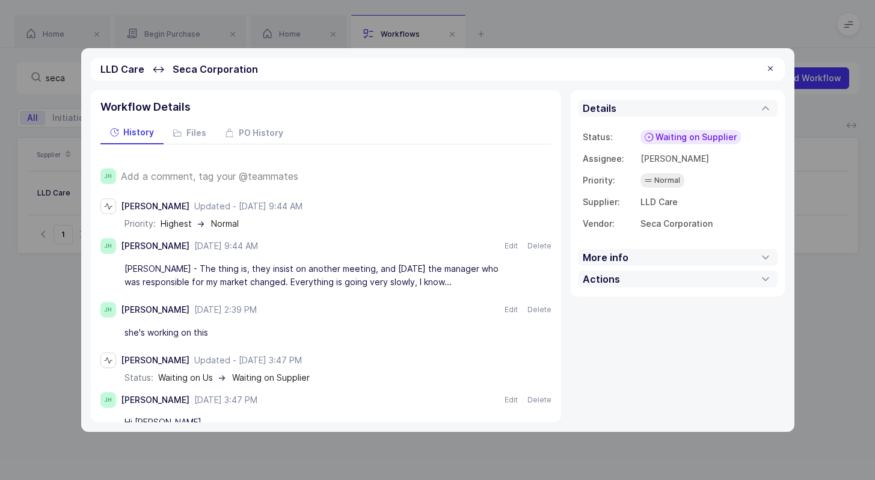
drag, startPoint x: 450, startPoint y: 277, endPoint x: 444, endPoint y: 282, distance: 7.7
click at [444, 282] on div "Jelena - The thing is, they insist on another meeting, and within 2 months the …" at bounding box center [319, 276] width 391 height 34
click at [425, 261] on div "Jelena - The thing is, they insist on another meeting, and within 2 months the …" at bounding box center [319, 276] width 391 height 34
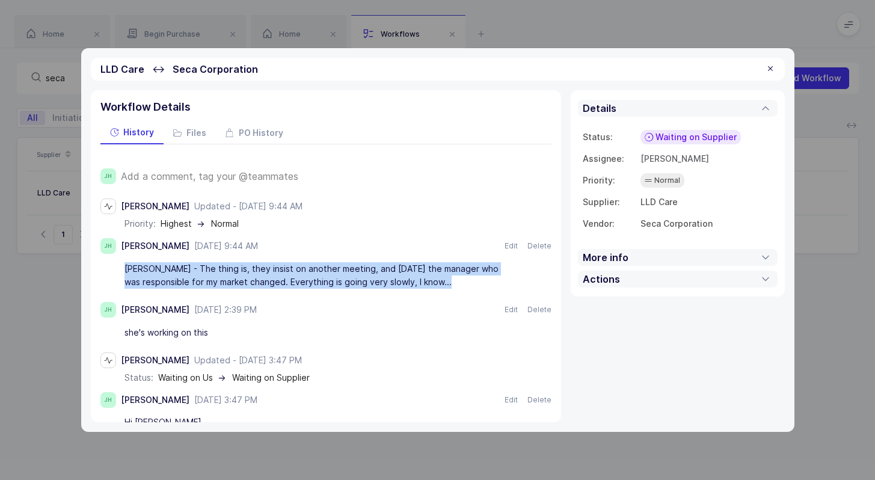
click at [425, 261] on div "Jelena - The thing is, they insist on another meeting, and within 2 months the …" at bounding box center [319, 276] width 391 height 34
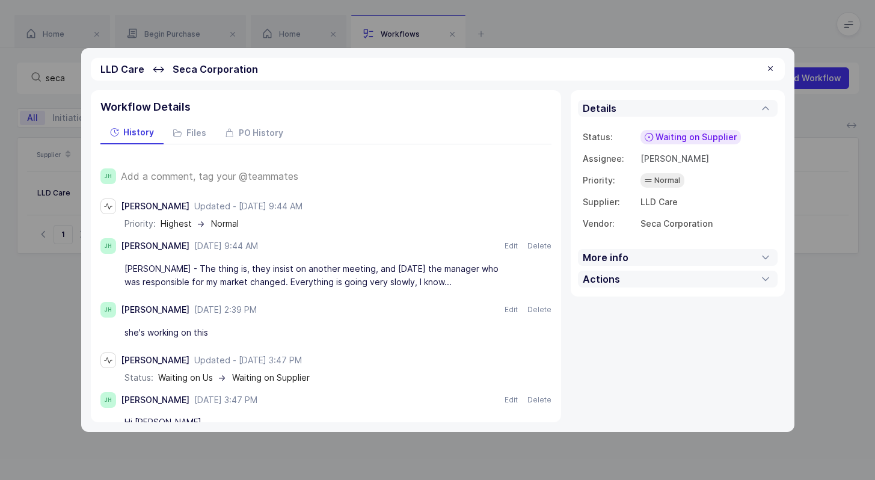
click at [430, 270] on div "Jelena - The thing is, they insist on another meeting, and within 2 months the …" at bounding box center [319, 276] width 391 height 34
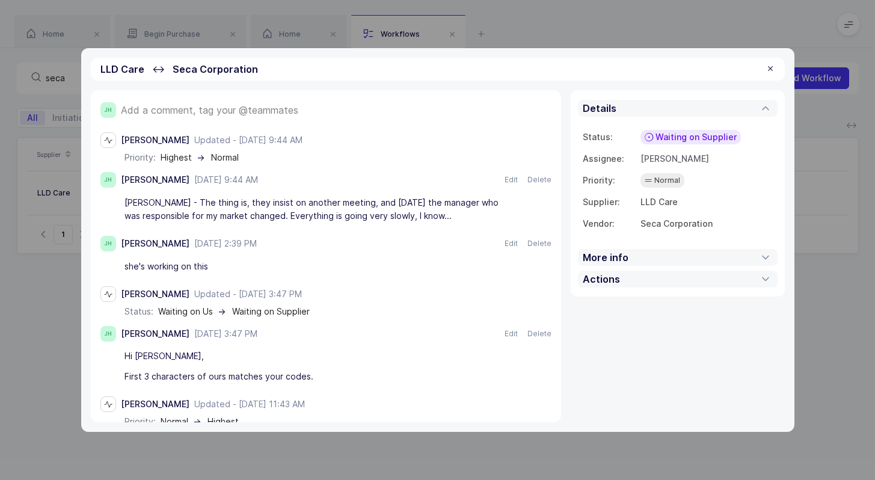
scroll to position [70, 0]
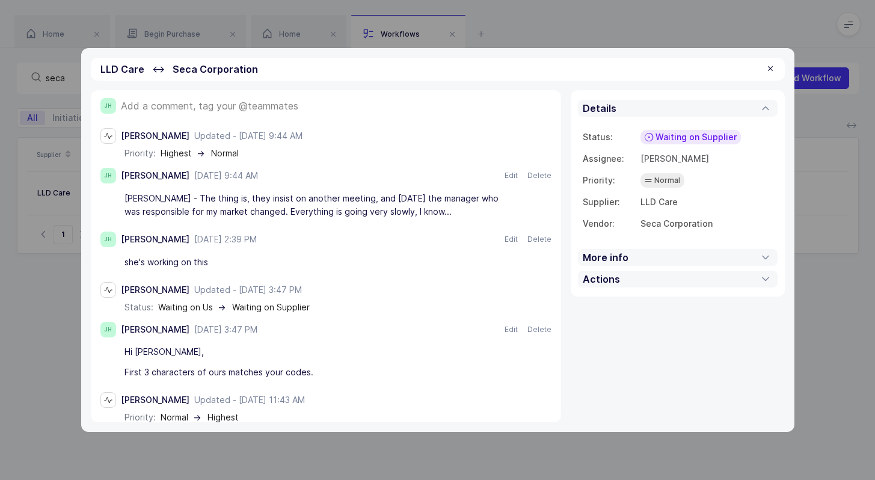
drag, startPoint x: 381, startPoint y: 198, endPoint x: 429, endPoint y: 210, distance: 48.9
click at [429, 210] on div "Jelena - The thing is, they insist on another meeting, and within 2 months the …" at bounding box center [319, 205] width 391 height 34
click at [258, 103] on span "Add a comment, tag your @teammates" at bounding box center [209, 105] width 177 height 11
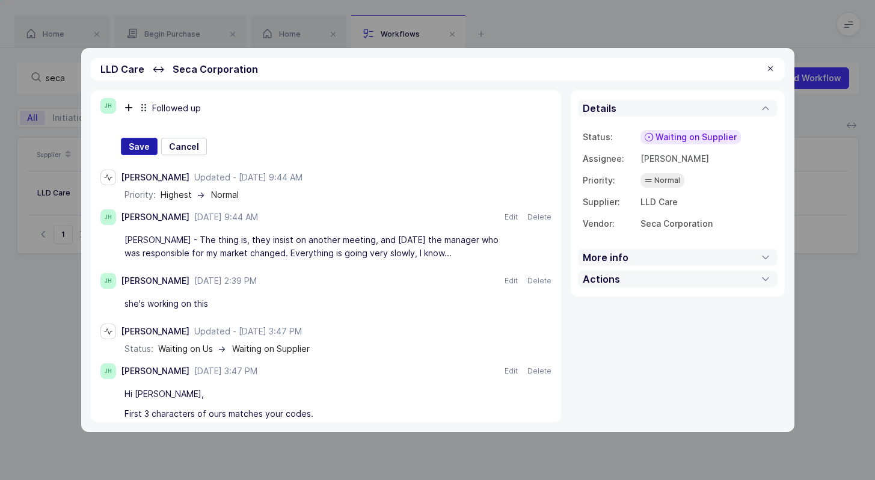
click at [137, 149] on span "Save" at bounding box center [139, 147] width 21 height 12
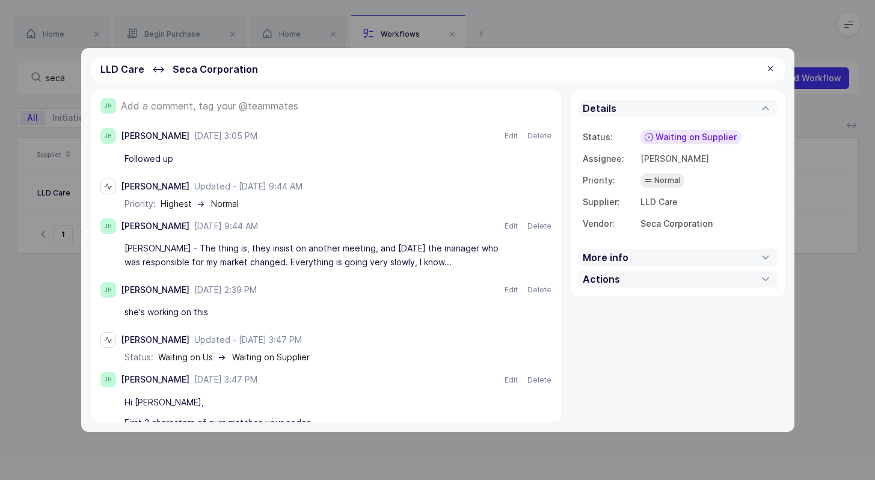
click at [768, 69] on div at bounding box center [771, 69] width 10 height 11
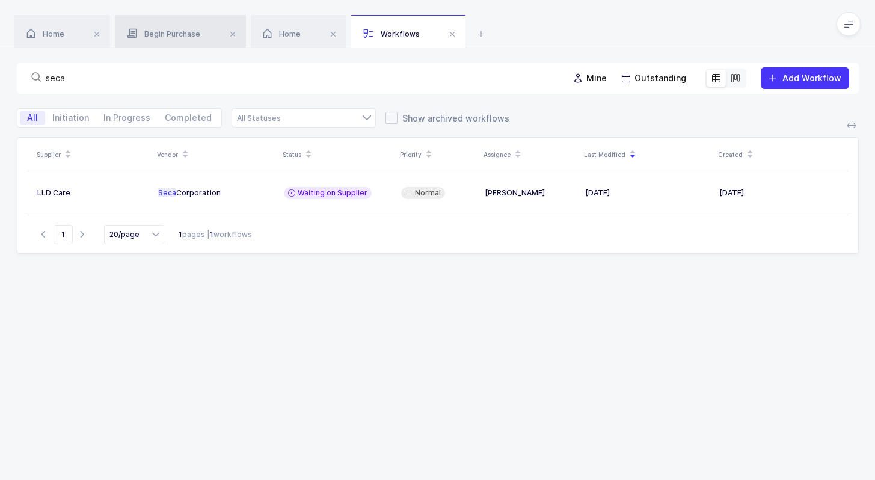
click at [165, 16] on div "Begin Purchase" at bounding box center [180, 32] width 131 height 34
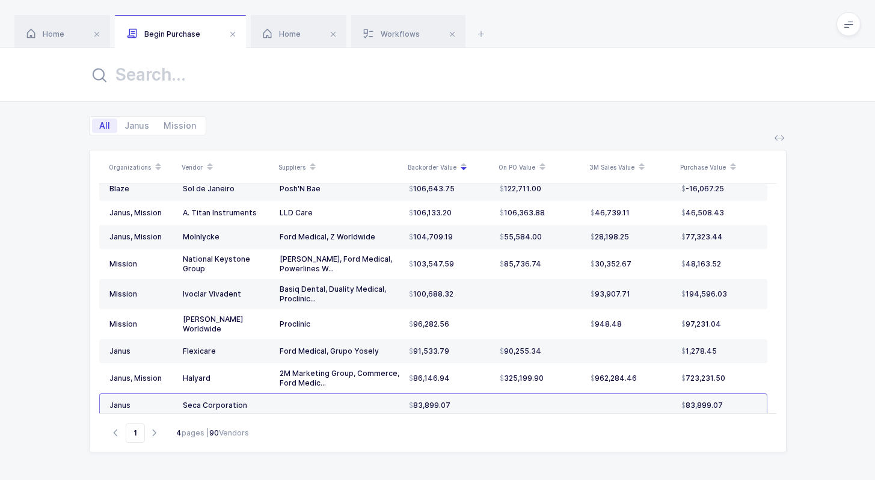
click at [278, 64] on input "text" at bounding box center [438, 74] width 698 height 29
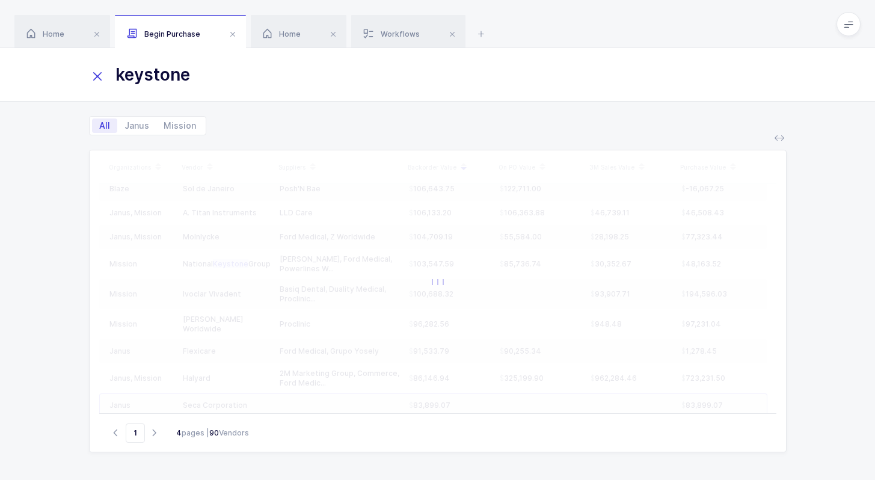
scroll to position [0, 0]
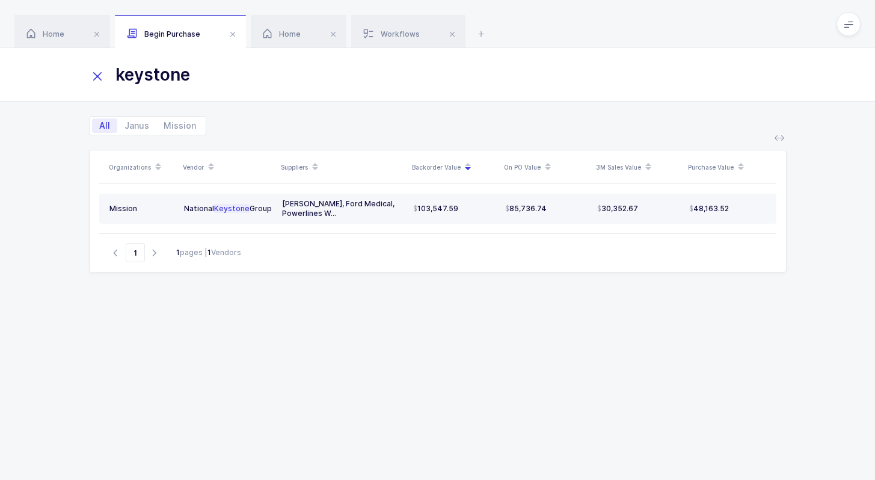
type input "keystone"
drag, startPoint x: 559, startPoint y: 212, endPoint x: 416, endPoint y: 210, distance: 143.2
click at [416, 210] on tr "Mission National Keystone Group Basiq Dental, Ford Medical, Powerlines W... 103…" at bounding box center [437, 209] width 677 height 30
click at [416, 210] on span "103,547.59" at bounding box center [435, 209] width 45 height 10
drag, startPoint x: 416, startPoint y: 210, endPoint x: 567, endPoint y: 207, distance: 151.0
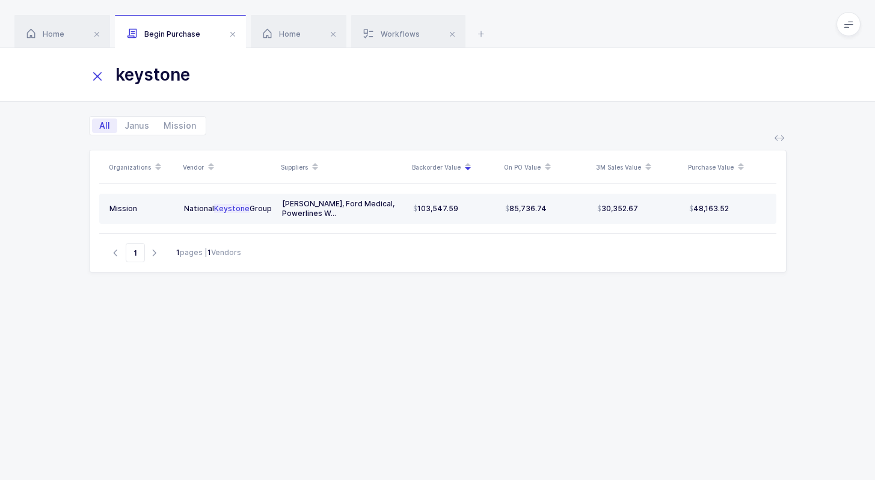
click at [570, 209] on tr "Mission National Keystone Group Basiq Dental, Ford Medical, Powerlines W... 103…" at bounding box center [437, 209] width 677 height 30
click at [567, 207] on div "85,736.74" at bounding box center [546, 209] width 82 height 10
drag, startPoint x: 567, startPoint y: 207, endPoint x: 411, endPoint y: 206, distance: 156.4
click at [411, 206] on tr "Mission National Keystone Group Basiq Dental, Ford Medical, Powerlines W... 103…" at bounding box center [437, 209] width 677 height 30
click at [411, 206] on td "103,547.59" at bounding box center [454, 209] width 92 height 30
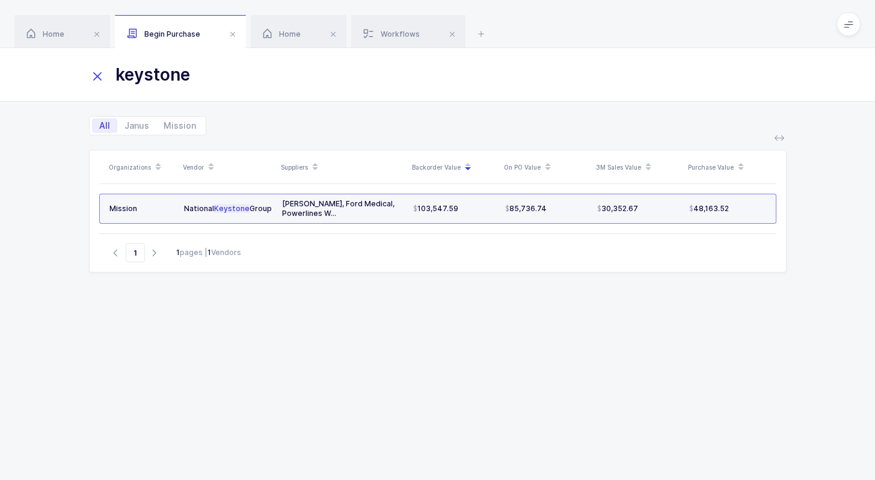
drag, startPoint x: 411, startPoint y: 206, endPoint x: 566, endPoint y: 211, distance: 155.2
click at [567, 213] on tr "Mission National Keystone Group Basiq Dental, Ford Medical, Powerlines W... 103…" at bounding box center [437, 209] width 677 height 30
click at [566, 211] on div "85,736.74" at bounding box center [546, 209] width 82 height 10
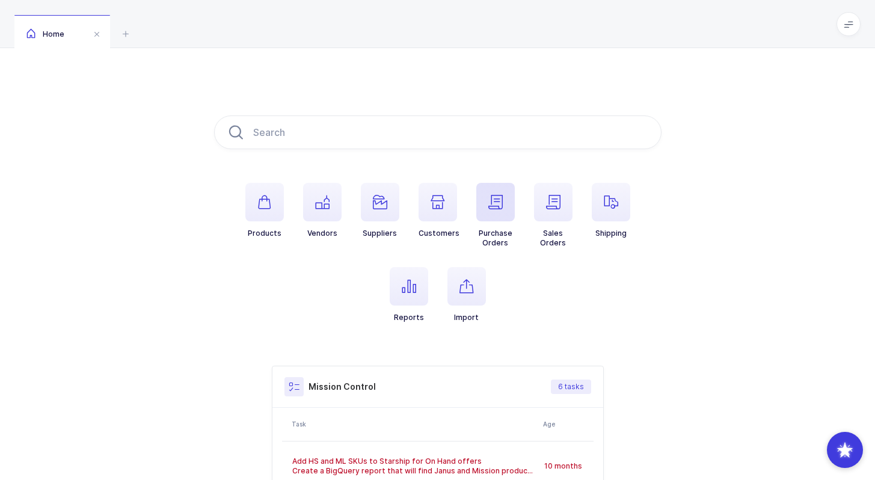
click at [486, 199] on span "button" at bounding box center [495, 202] width 38 height 38
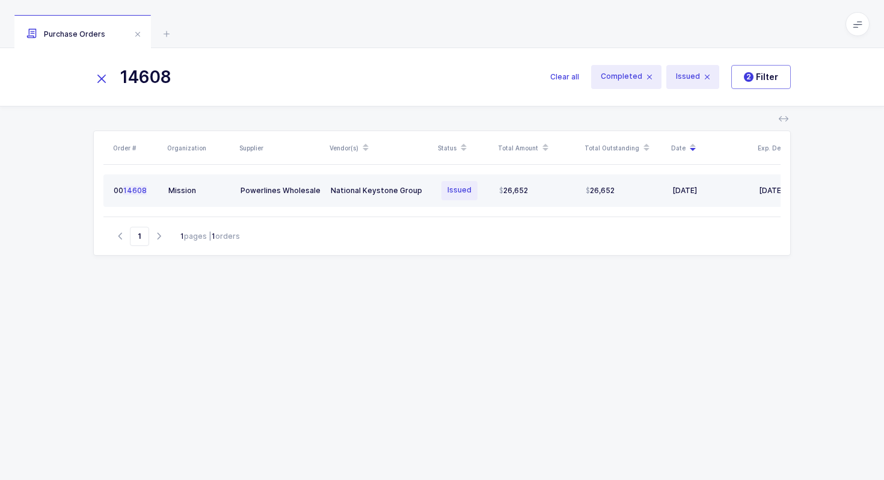
type input "14608"
click at [434, 192] on td "National Keystone Group" at bounding box center [380, 190] width 108 height 32
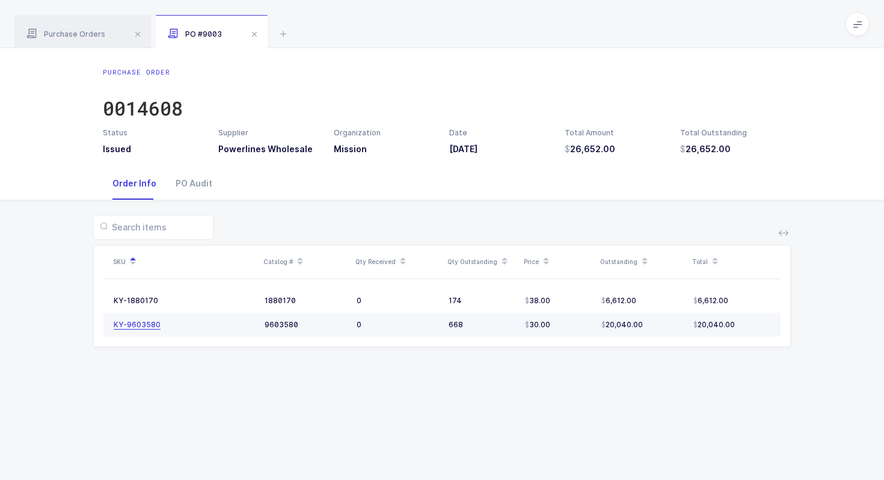
click at [128, 327] on div "KY-9603580" at bounding box center [137, 325] width 47 height 10
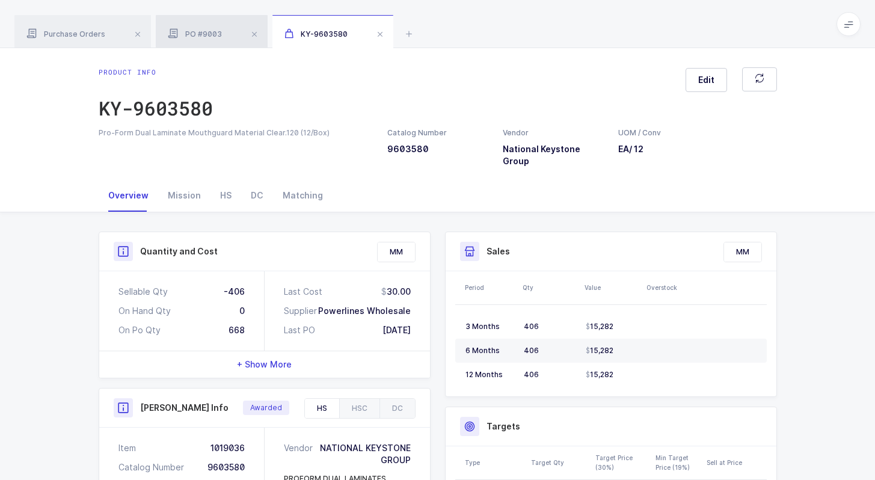
click at [213, 29] on span "PO #9003" at bounding box center [195, 33] width 54 height 9
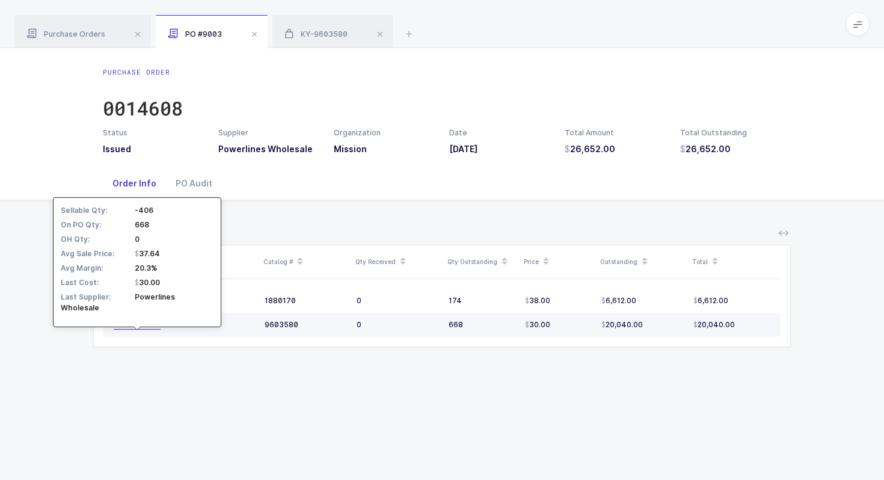
click at [146, 325] on div "KY-9603580" at bounding box center [137, 325] width 47 height 10
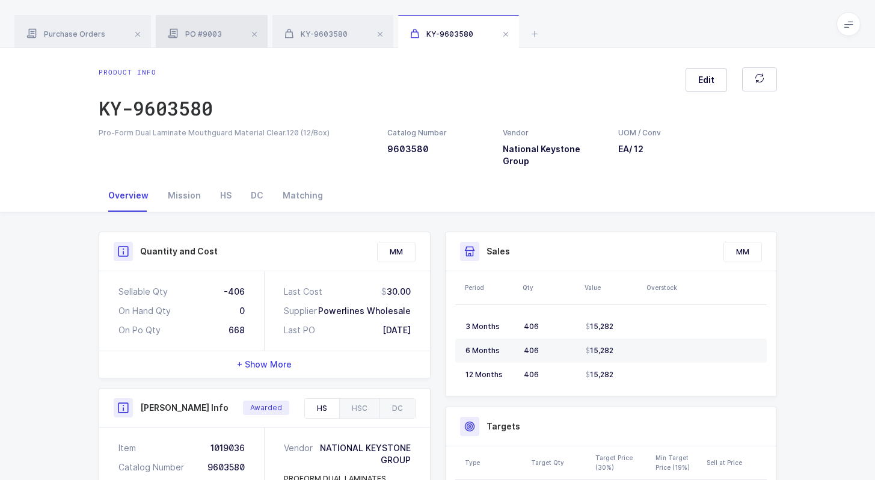
click at [212, 34] on span "PO #9003" at bounding box center [195, 33] width 54 height 9
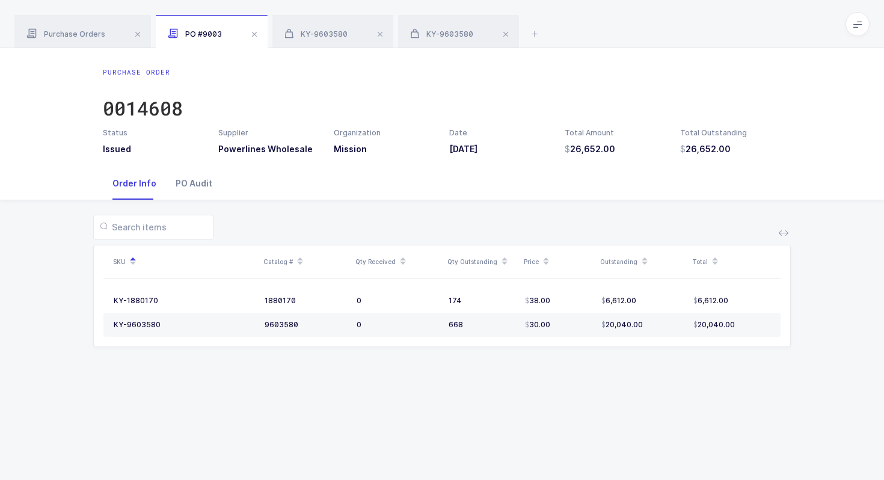
click at [193, 186] on div "PO Audit" at bounding box center [194, 183] width 56 height 32
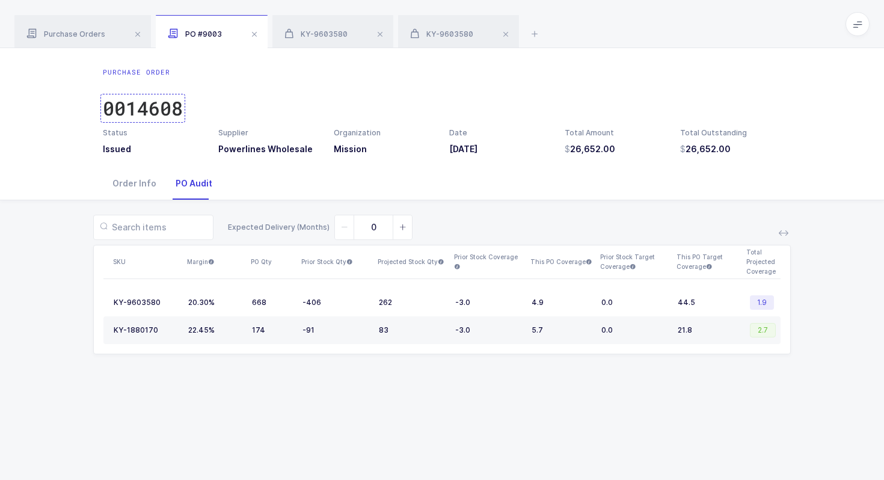
click at [159, 103] on div "0014608" at bounding box center [143, 108] width 80 height 24
drag, startPoint x: 741, startPoint y: 61, endPoint x: 729, endPoint y: 14, distance: 49.0
click at [729, 14] on div "Purchase Orders PO #9003 KY-9603580 KY-9603580 14608 Clear all Completed Issued…" at bounding box center [442, 240] width 884 height 480
click at [729, 14] on div "Purchase Orders PO #9003 KY-9603580 KY-9603580" at bounding box center [442, 24] width 884 height 48
drag, startPoint x: 729, startPoint y: 14, endPoint x: 730, endPoint y: 63, distance: 48.7
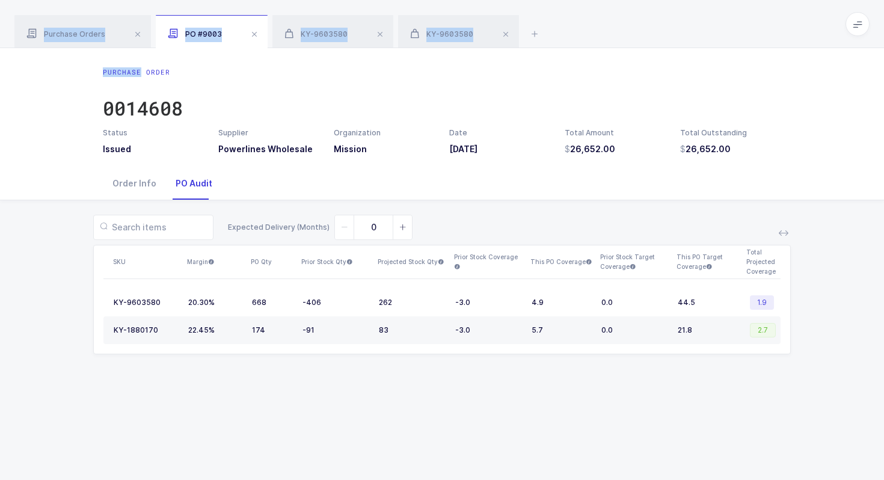
click at [730, 64] on div "Purchase Orders PO #9003 KY-9603580 KY-9603580 14608 Clear all Completed Issued…" at bounding box center [442, 240] width 884 height 480
click at [730, 63] on div "Purchase Order 0014608 Status Issued Supplier Powerlines Wholesale Organization…" at bounding box center [442, 107] width 884 height 119
drag, startPoint x: 730, startPoint y: 63, endPoint x: 728, endPoint y: 17, distance: 45.8
click at [728, 16] on div "Purchase Orders PO #9003 KY-9603580 KY-9603580 14608 Clear all Completed Issued…" at bounding box center [442, 240] width 884 height 480
click at [728, 17] on div "Purchase Orders PO #9003 KY-9603580 KY-9603580" at bounding box center [442, 24] width 884 height 48
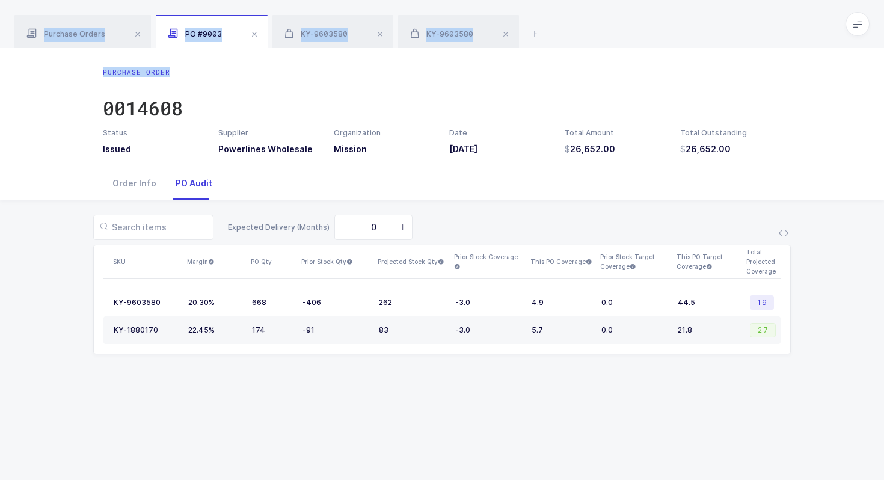
drag, startPoint x: 728, startPoint y: 17, endPoint x: 728, endPoint y: 68, distance: 51.1
click at [728, 68] on div "Purchase Orders PO #9003 KY-9603580 KY-9603580 14608 Clear all Completed Issued…" at bounding box center [442, 240] width 884 height 480
click at [728, 68] on div "Purchase Order 0014608" at bounding box center [442, 97] width 678 height 60
